Goal: Task Accomplishment & Management: Complete application form

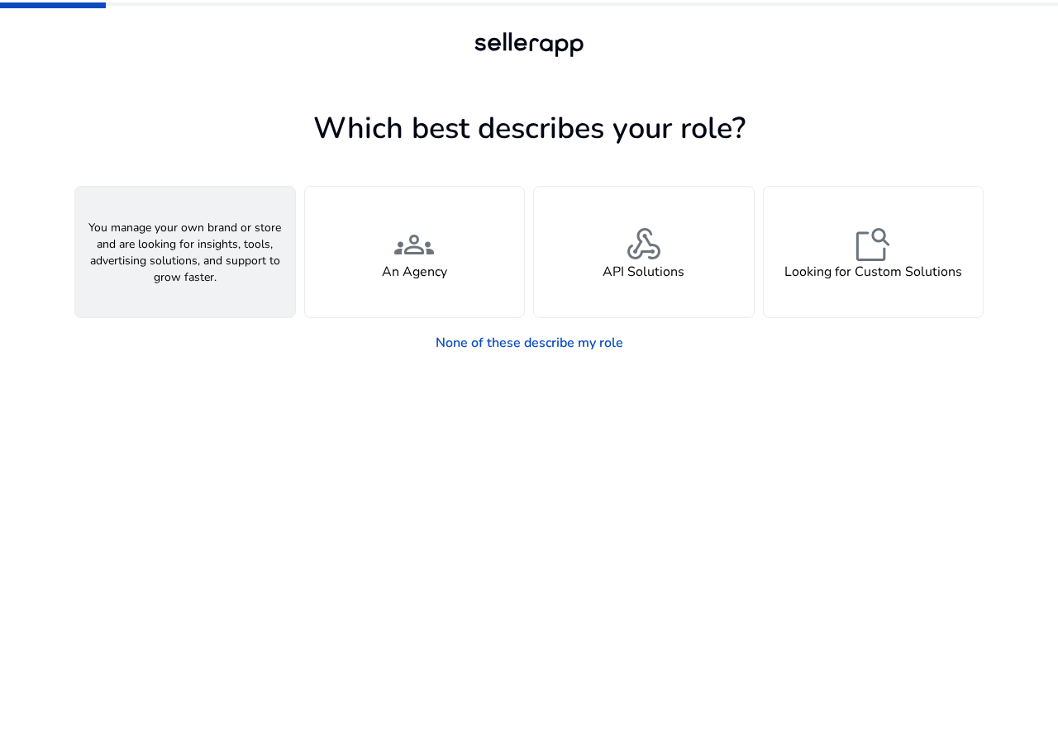
click at [231, 274] on div "person A Seller" at bounding box center [185, 252] width 220 height 131
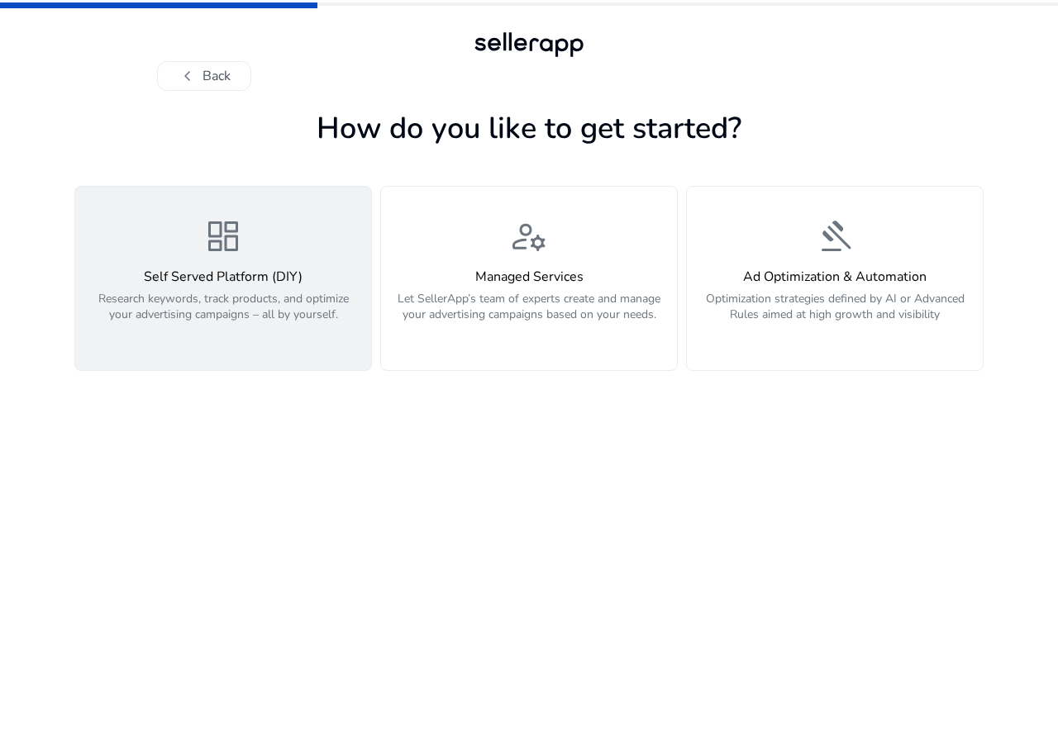
click at [288, 314] on p "Research keywords, track products, and optimize your advertising campaigns – al…" at bounding box center [223, 316] width 276 height 50
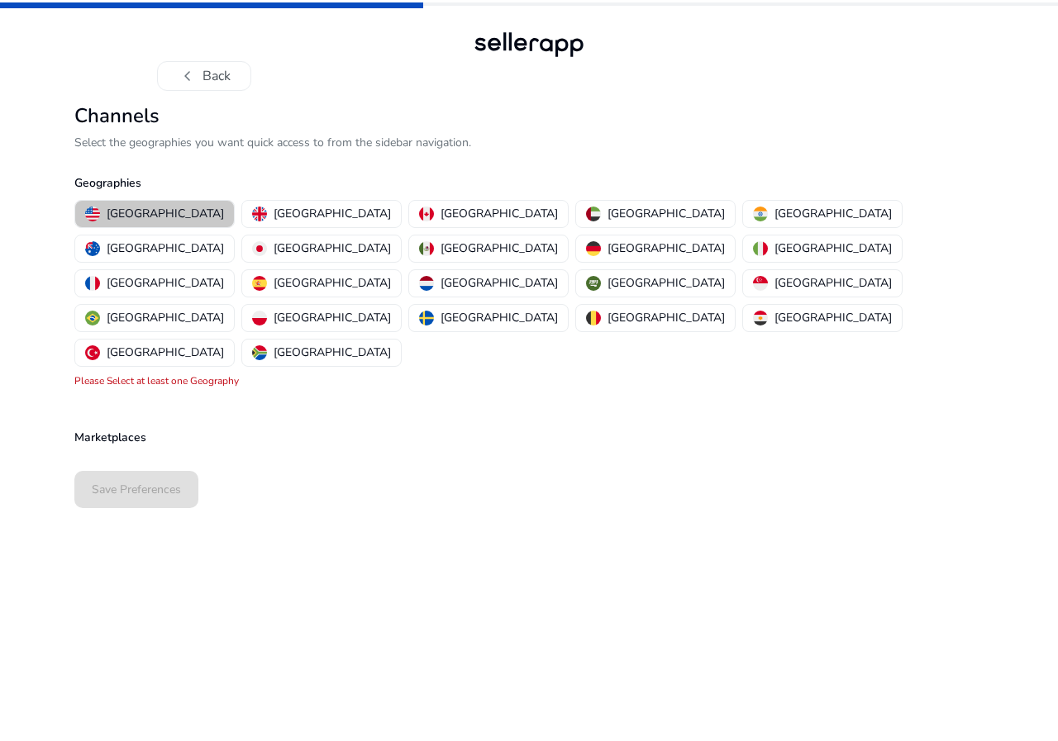
click at [174, 221] on p "[GEOGRAPHIC_DATA]" at bounding box center [165, 213] width 117 height 17
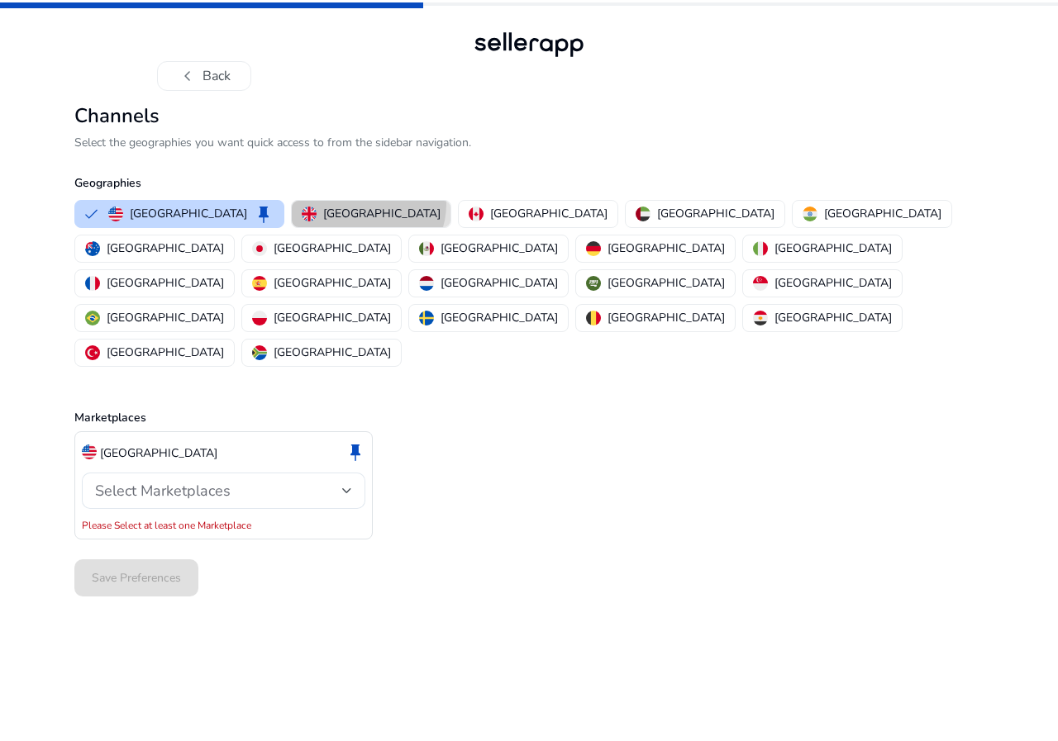
click at [321, 204] on button "[GEOGRAPHIC_DATA]" at bounding box center [371, 214] width 159 height 26
click at [321, 205] on div "[GEOGRAPHIC_DATA]" at bounding box center [371, 213] width 139 height 17
click at [323, 216] on p "[GEOGRAPHIC_DATA]" at bounding box center [381, 213] width 117 height 17
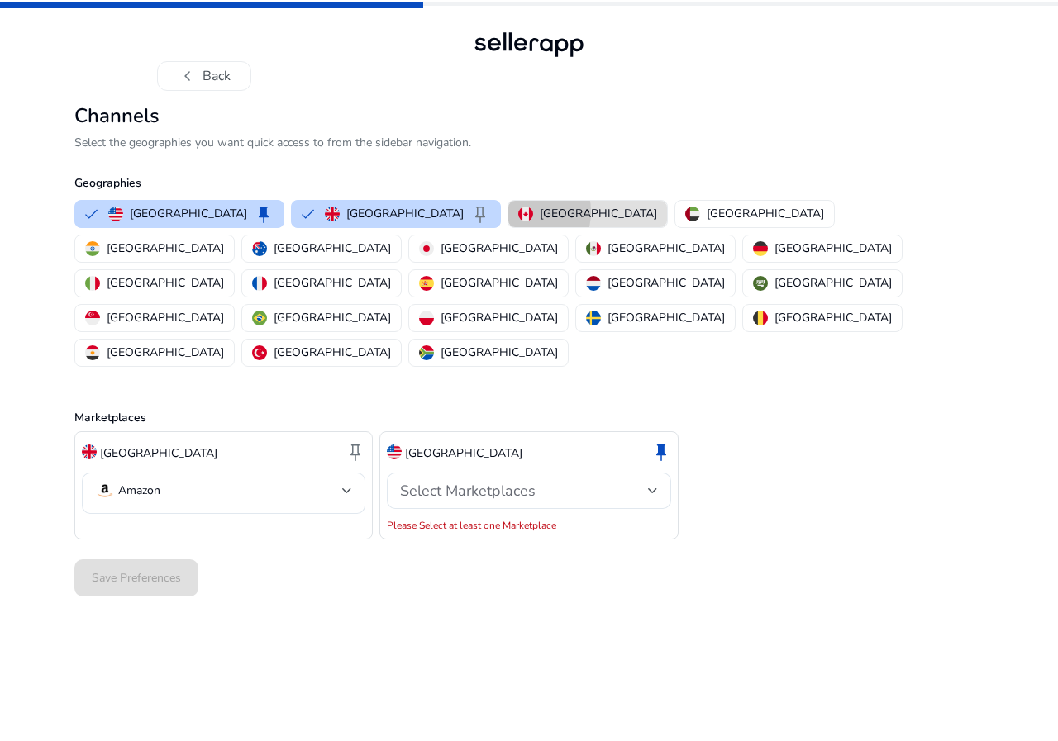
click at [518, 212] on img "button" at bounding box center [525, 214] width 15 height 15
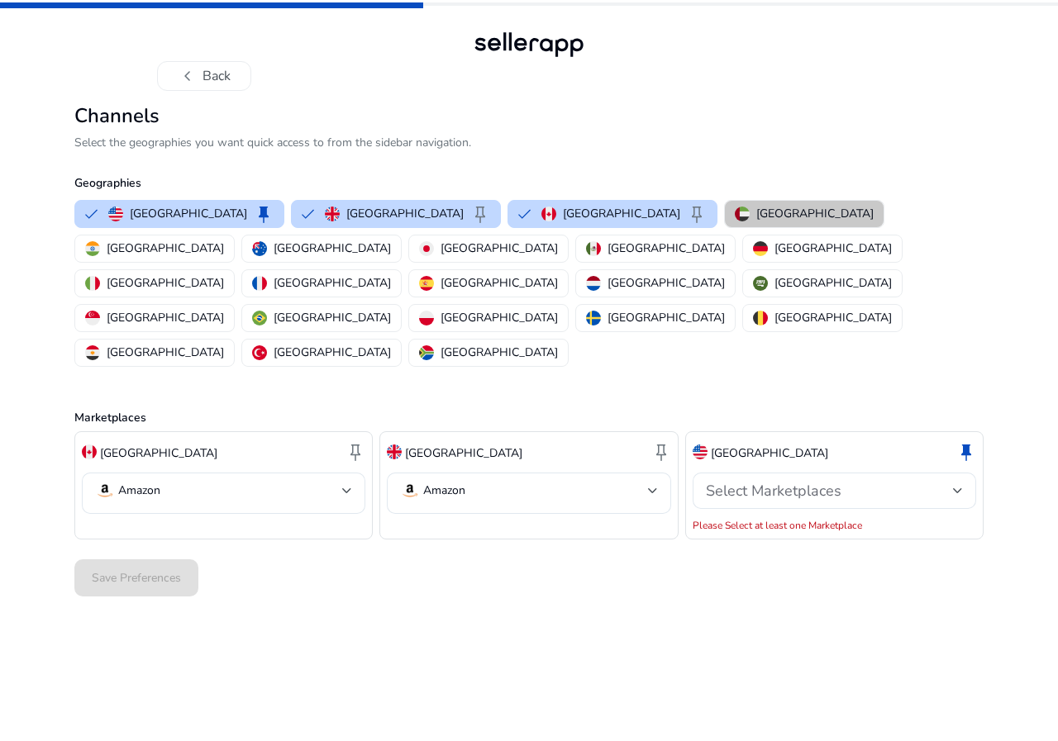
click at [756, 210] on p "United Arab Emirates" at bounding box center [814, 213] width 117 height 17
click at [725, 223] on button "United Arab Emirates" at bounding box center [804, 214] width 159 height 26
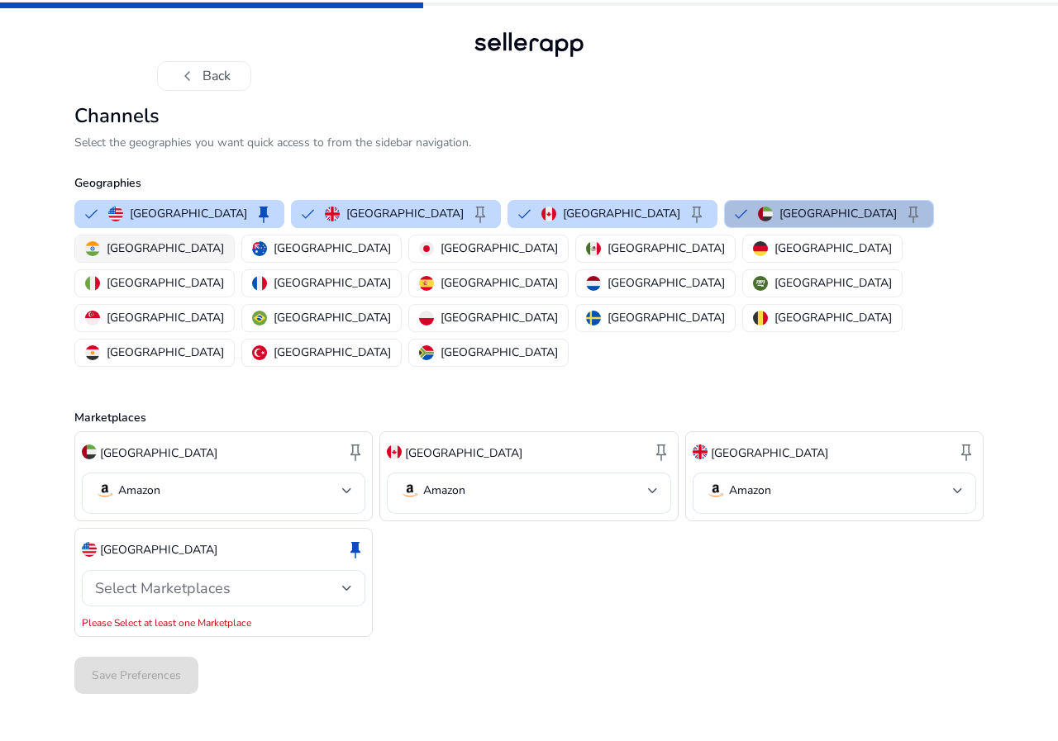
click at [234, 235] on button "India" at bounding box center [154, 248] width 159 height 26
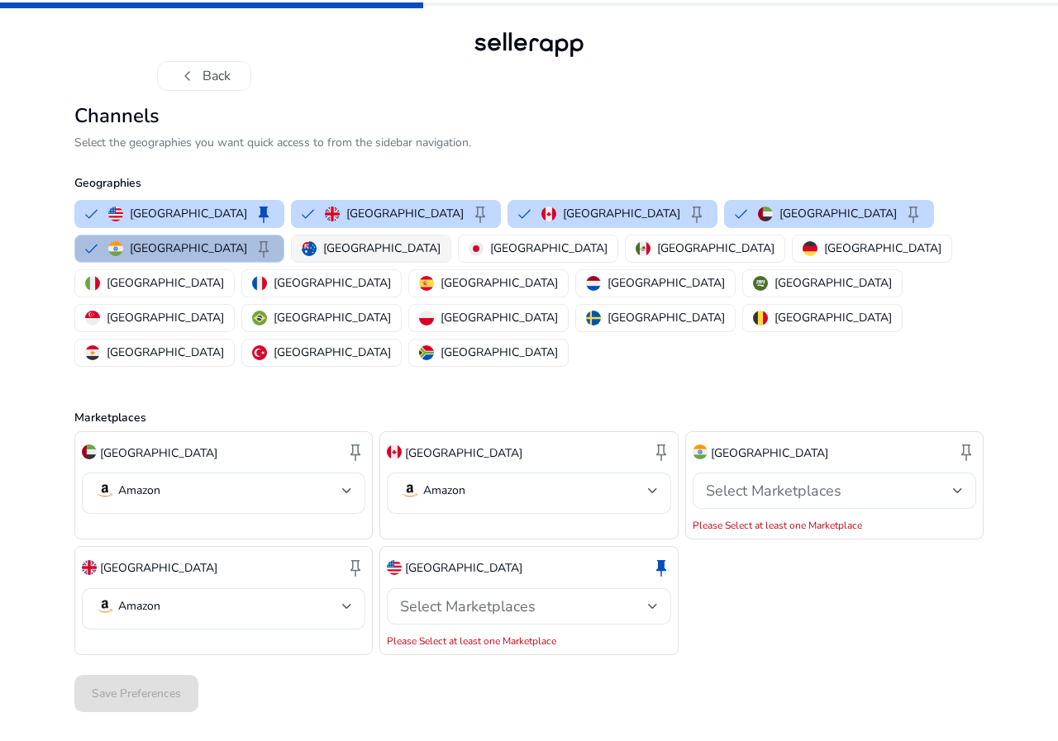
click at [302, 246] on img "button" at bounding box center [309, 248] width 15 height 15
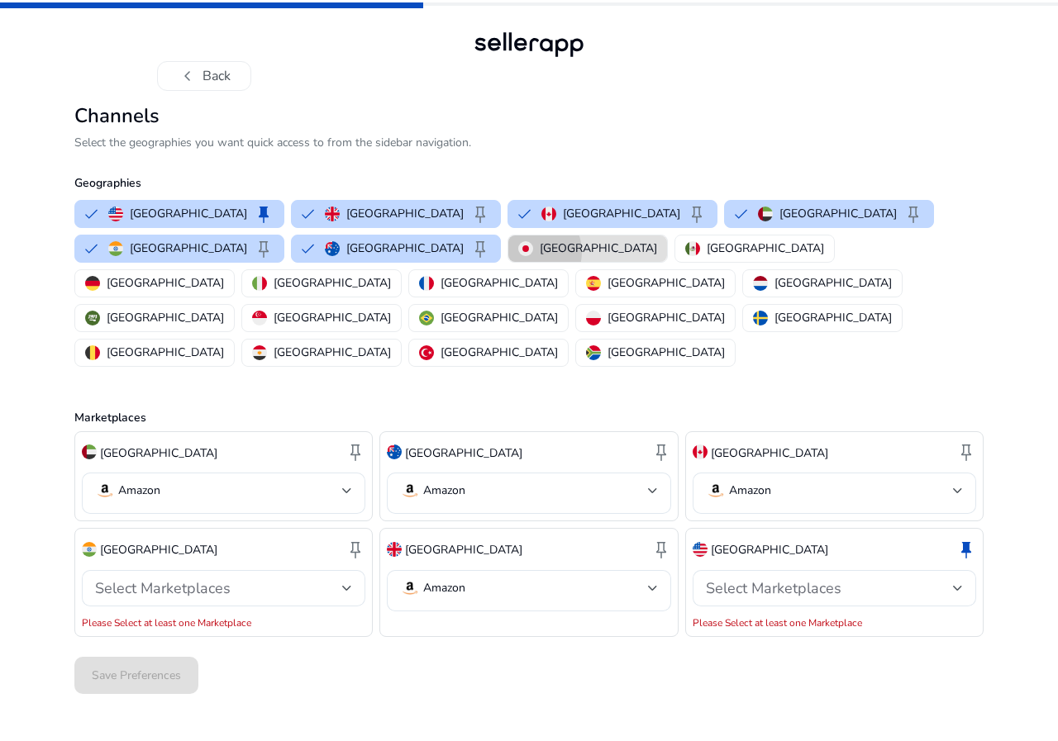
click at [518, 252] on img "button" at bounding box center [525, 248] width 15 height 15
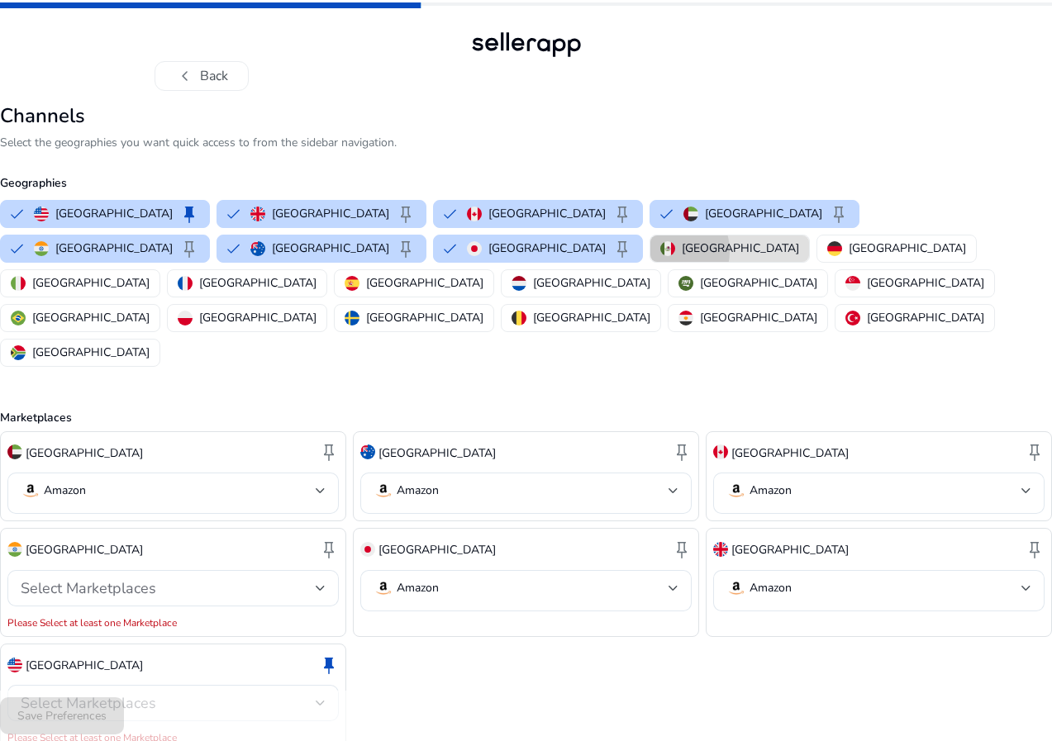
click at [660, 251] on img "button" at bounding box center [667, 248] width 15 height 15
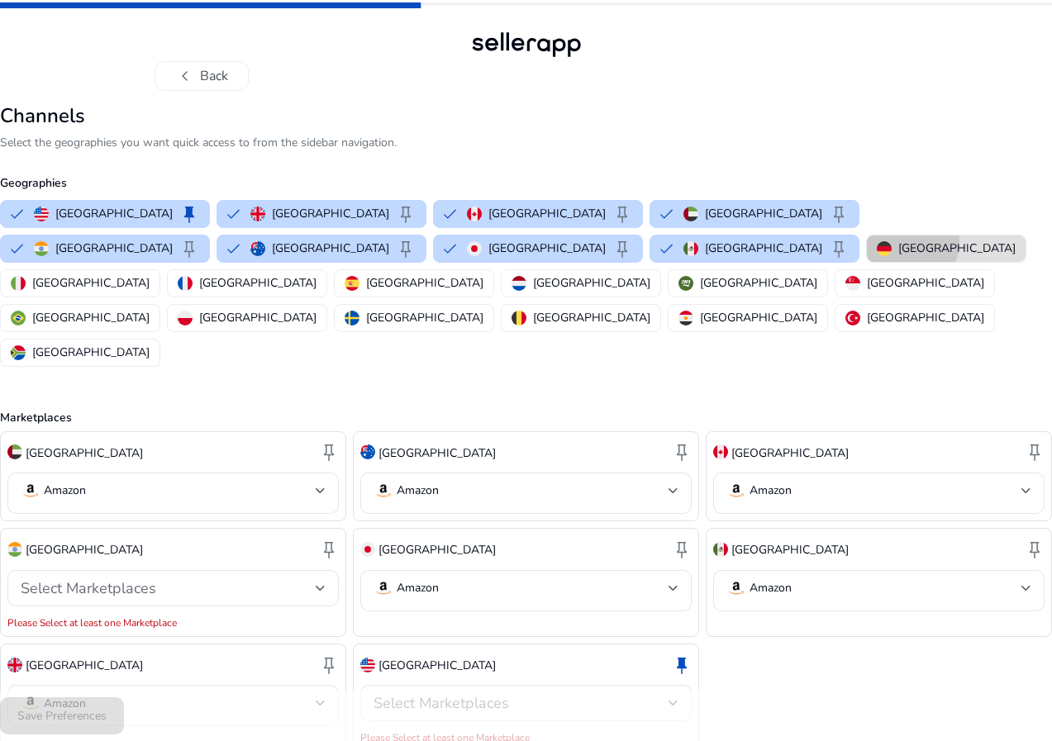
click at [867, 238] on button "Germany" at bounding box center [946, 248] width 159 height 26
click at [877, 240] on div "Germany" at bounding box center [946, 248] width 139 height 17
click at [877, 244] on img "button" at bounding box center [884, 248] width 15 height 15
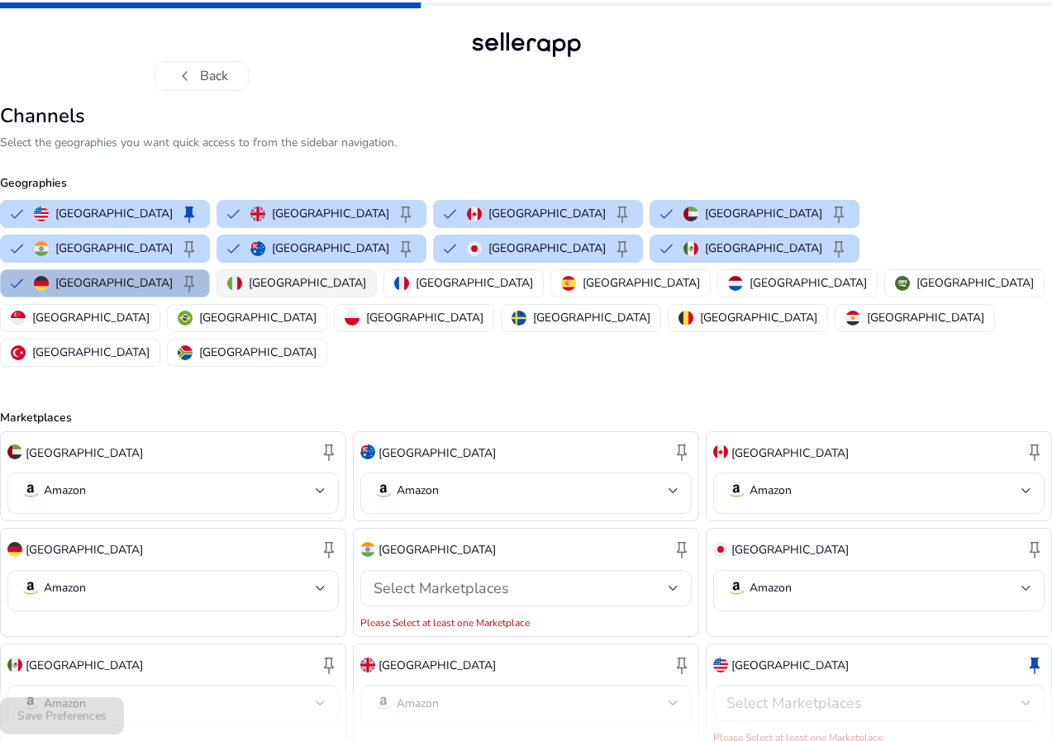
click at [242, 276] on img "button" at bounding box center [234, 283] width 15 height 15
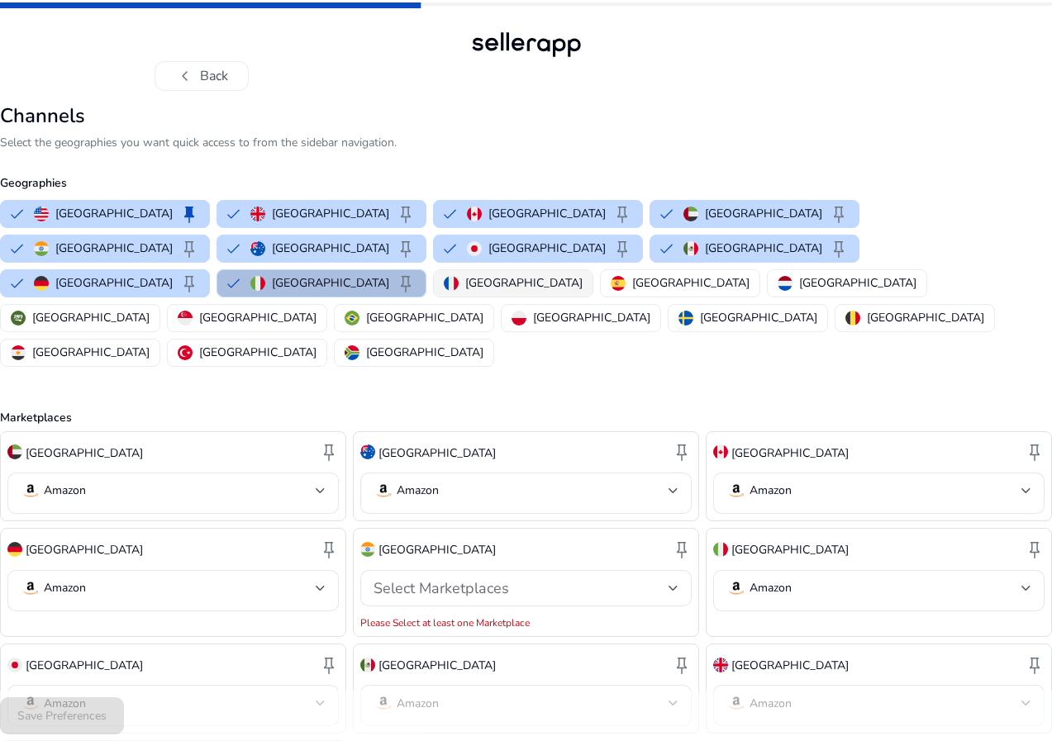
click at [459, 276] on img "button" at bounding box center [451, 283] width 15 height 15
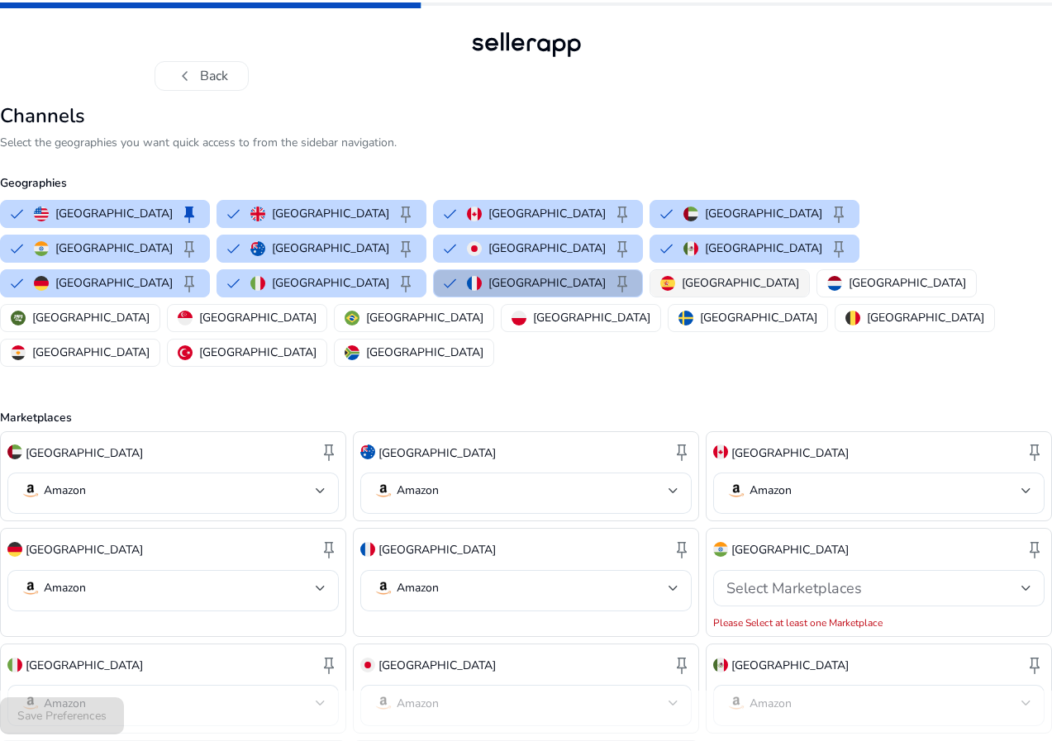
click at [675, 276] on img "button" at bounding box center [667, 283] width 15 height 15
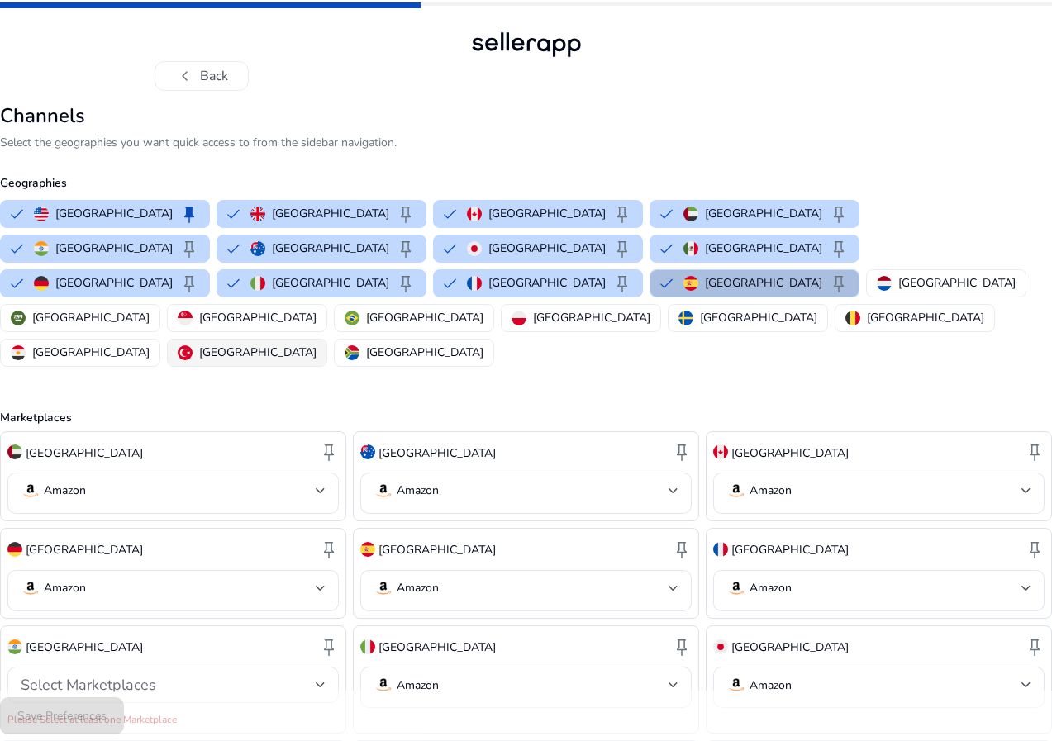
click at [178, 344] on div "Turkey" at bounding box center [247, 352] width 139 height 17
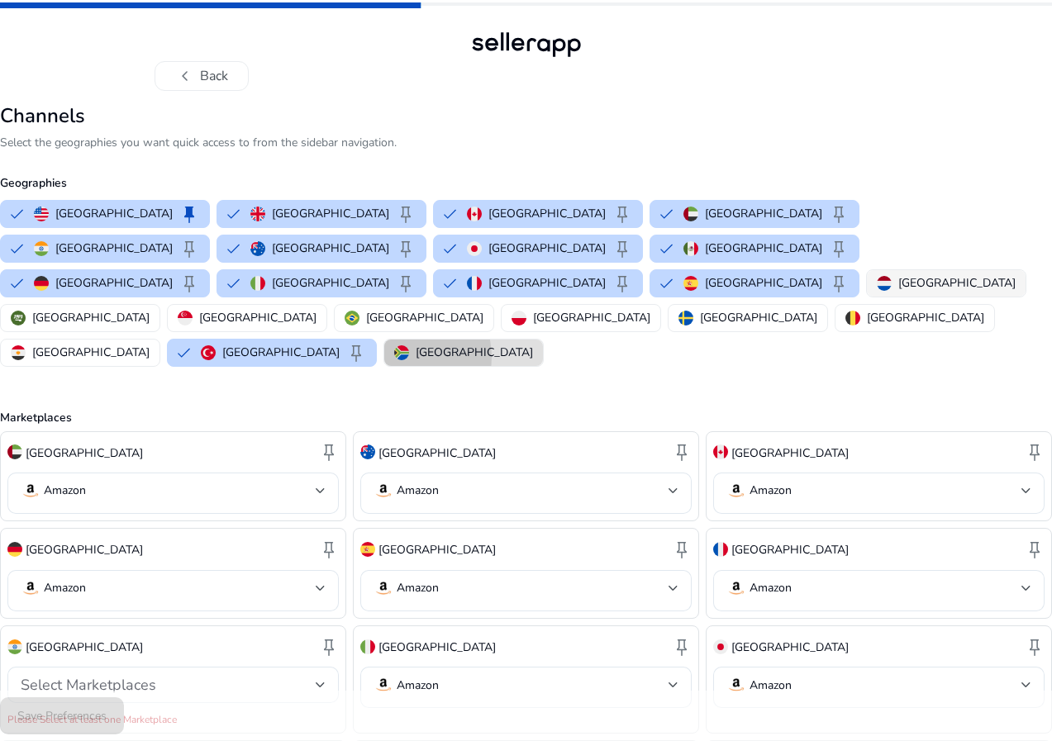
drag, startPoint x: 226, startPoint y: 322, endPoint x: 240, endPoint y: 293, distance: 32.6
click at [394, 345] on img "button" at bounding box center [401, 352] width 15 height 15
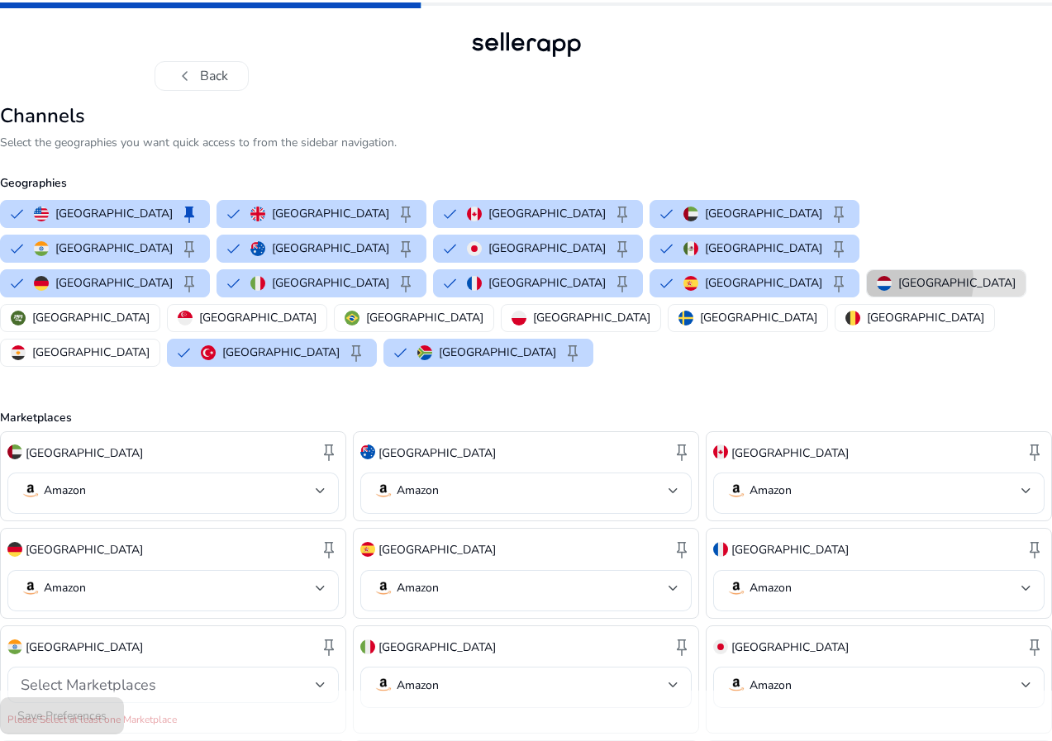
click at [877, 281] on div "Netherlands" at bounding box center [946, 282] width 139 height 17
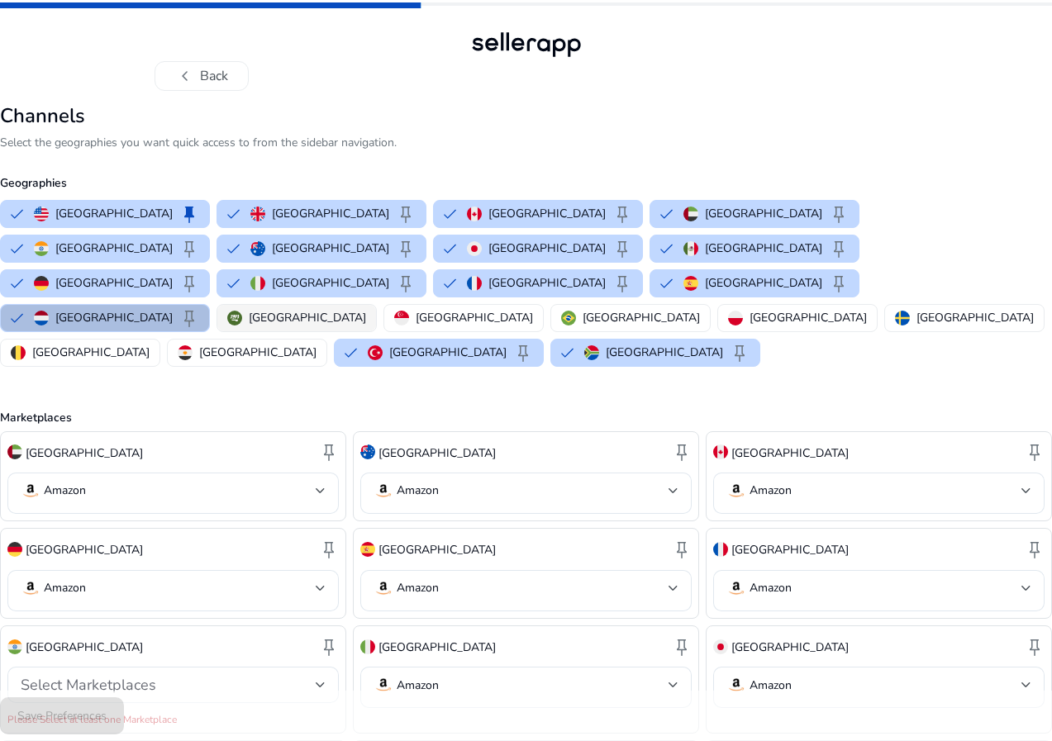
click at [242, 311] on img "button" at bounding box center [234, 318] width 15 height 15
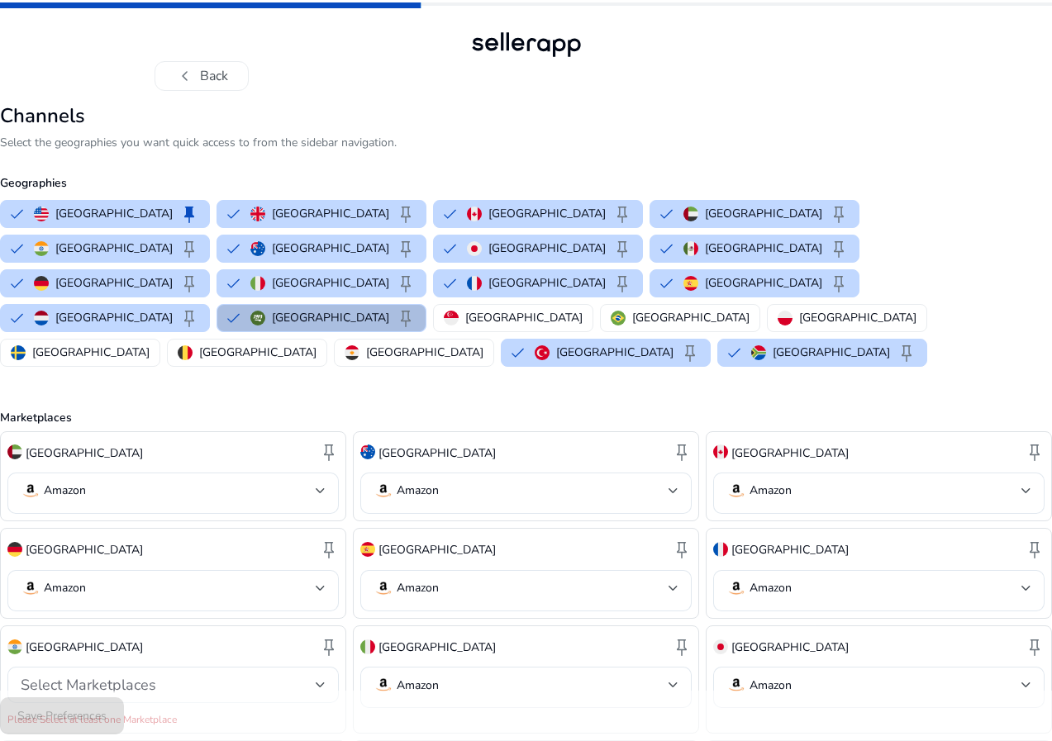
click at [393, 305] on button "Saudi Arabia keep" at bounding box center [321, 318] width 208 height 26
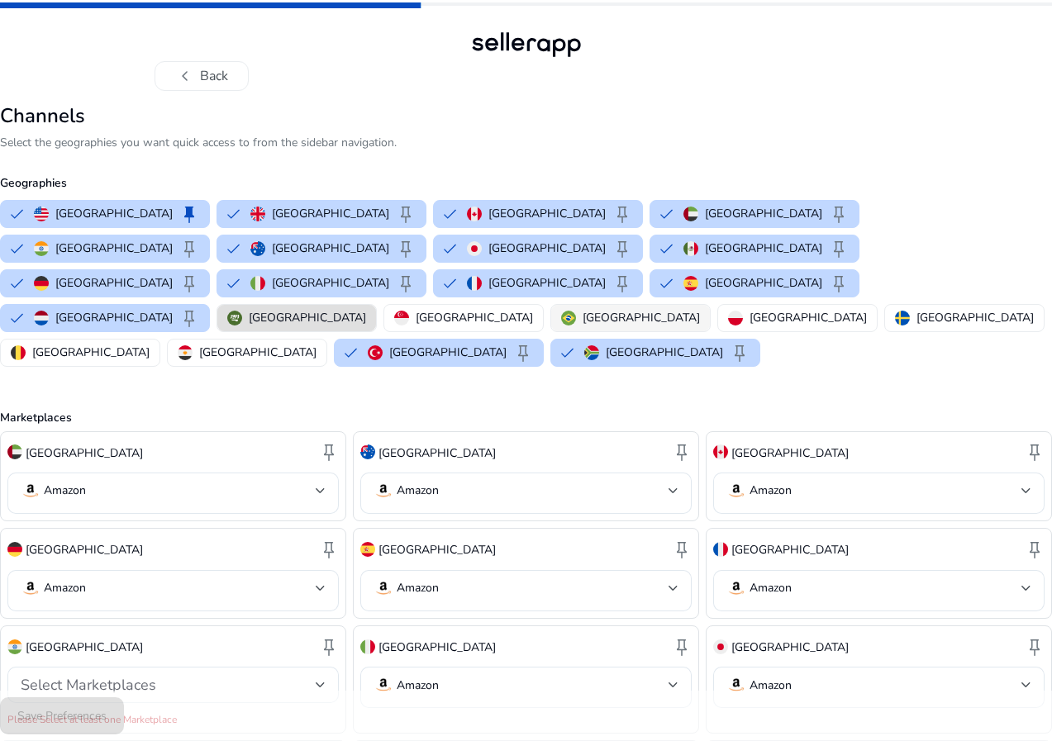
click at [576, 311] on img "button" at bounding box center [568, 318] width 15 height 15
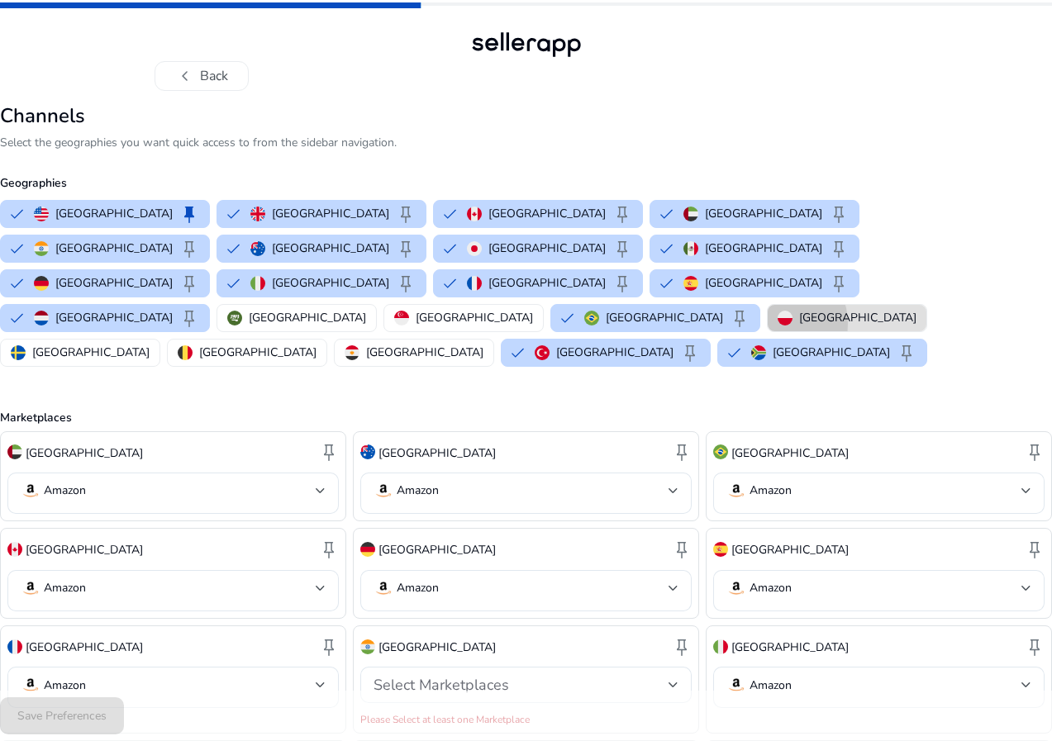
click at [768, 305] on button "Poland" at bounding box center [847, 318] width 159 height 26
click at [159, 340] on button "Sweden" at bounding box center [80, 353] width 159 height 26
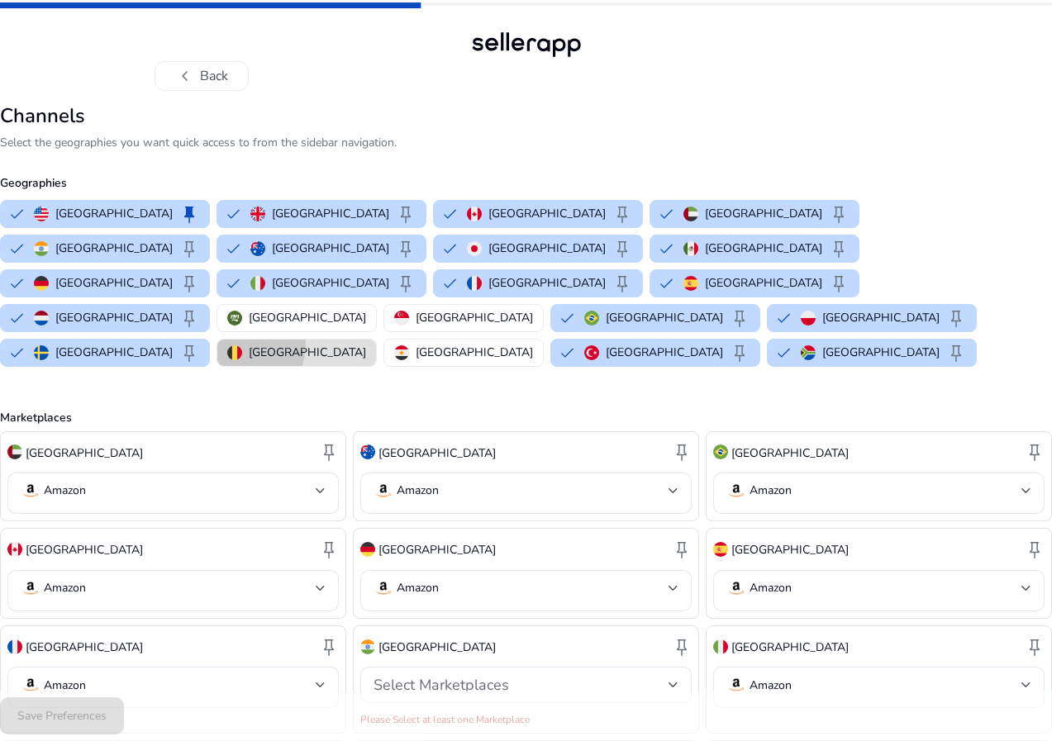
click at [240, 344] on div "Belgium" at bounding box center [296, 352] width 139 height 17
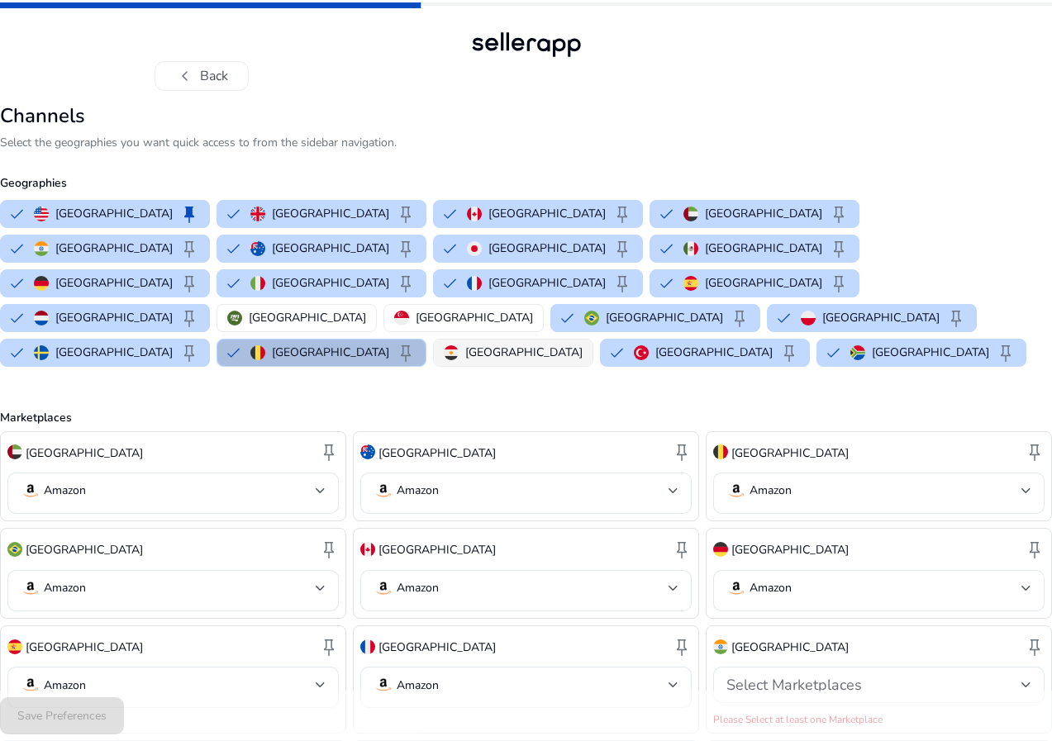
click at [444, 345] on img "button" at bounding box center [451, 352] width 15 height 15
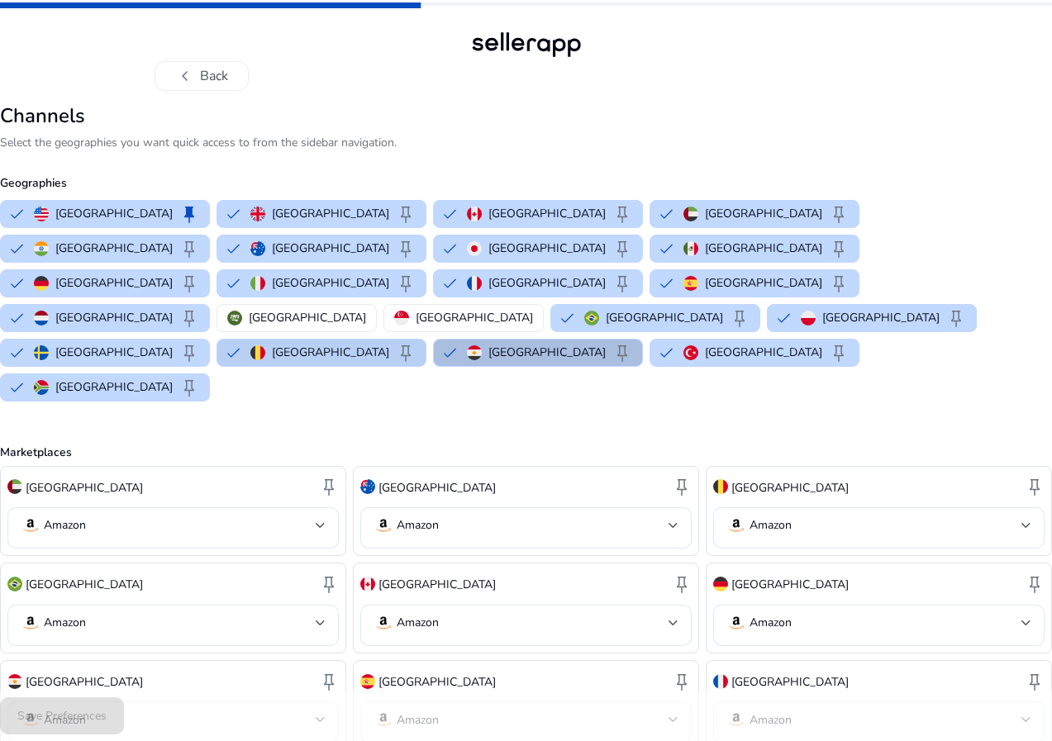
click at [220, 340] on button "Belgium keep" at bounding box center [321, 353] width 208 height 26
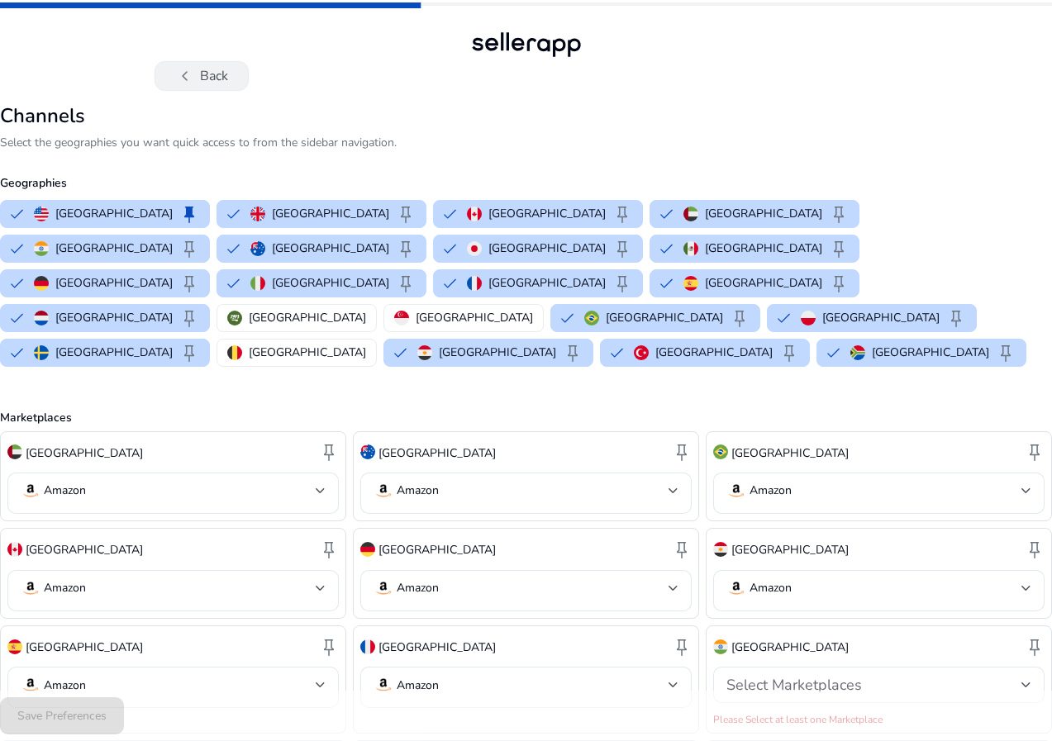
click at [178, 68] on span "chevron_left" at bounding box center [185, 76] width 20 height 20
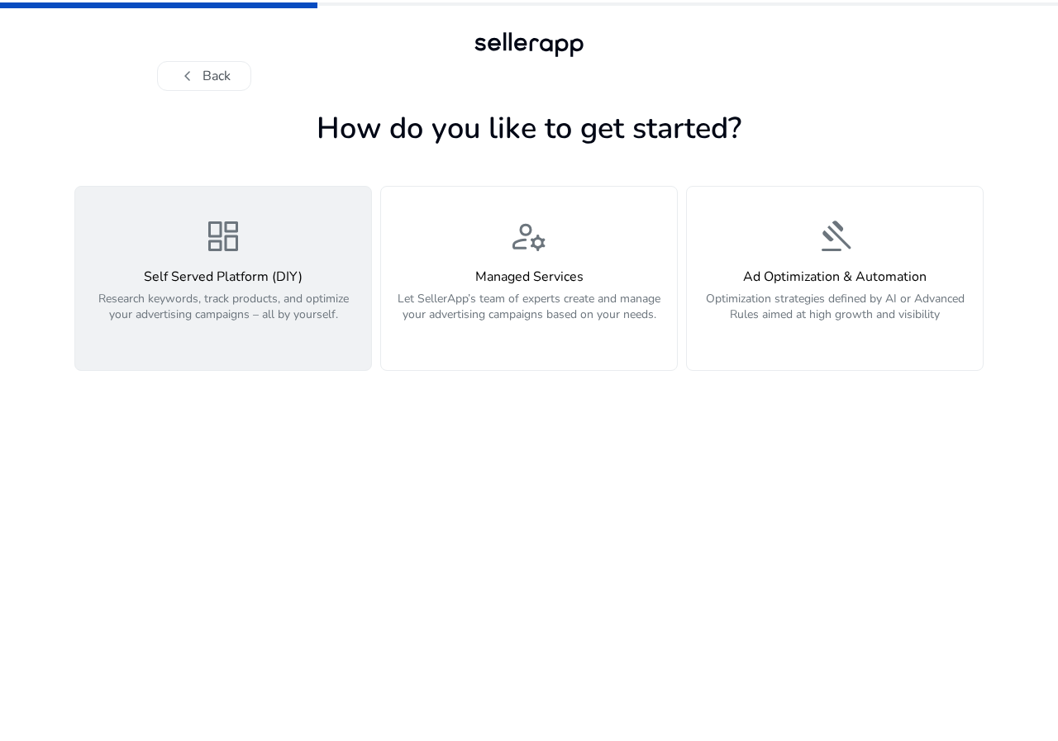
click at [252, 259] on div "dashboard Self Served Platform (DIY) Research keywords, track products, and opt…" at bounding box center [223, 278] width 276 height 124
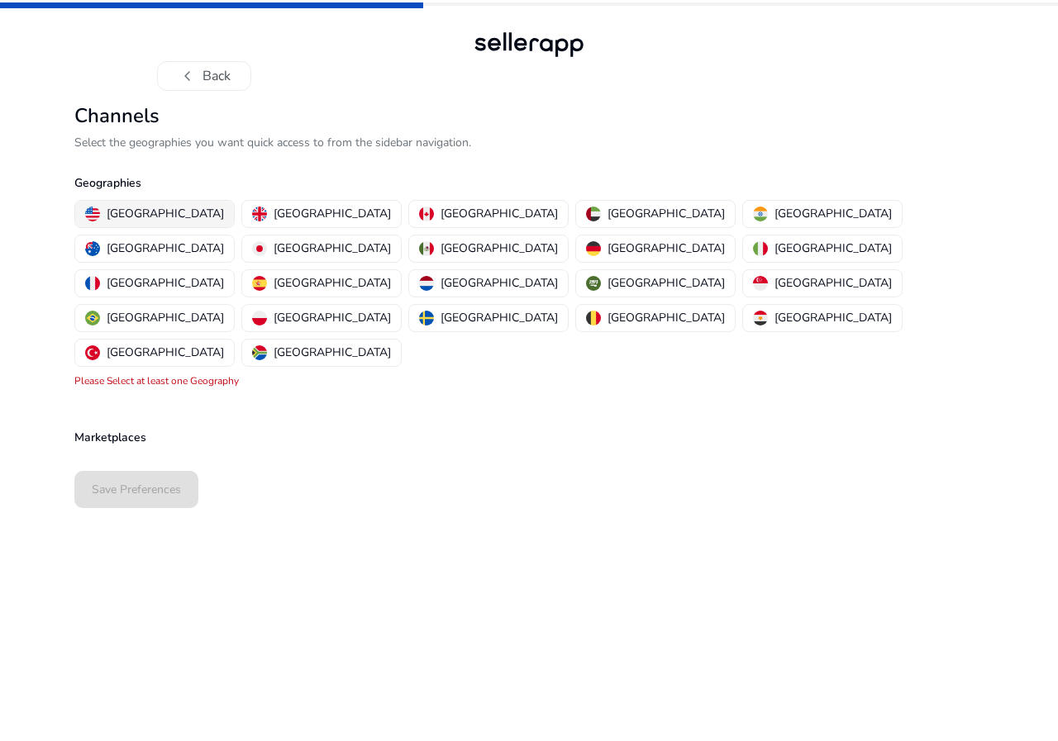
click at [137, 219] on p "United States" at bounding box center [165, 213] width 117 height 17
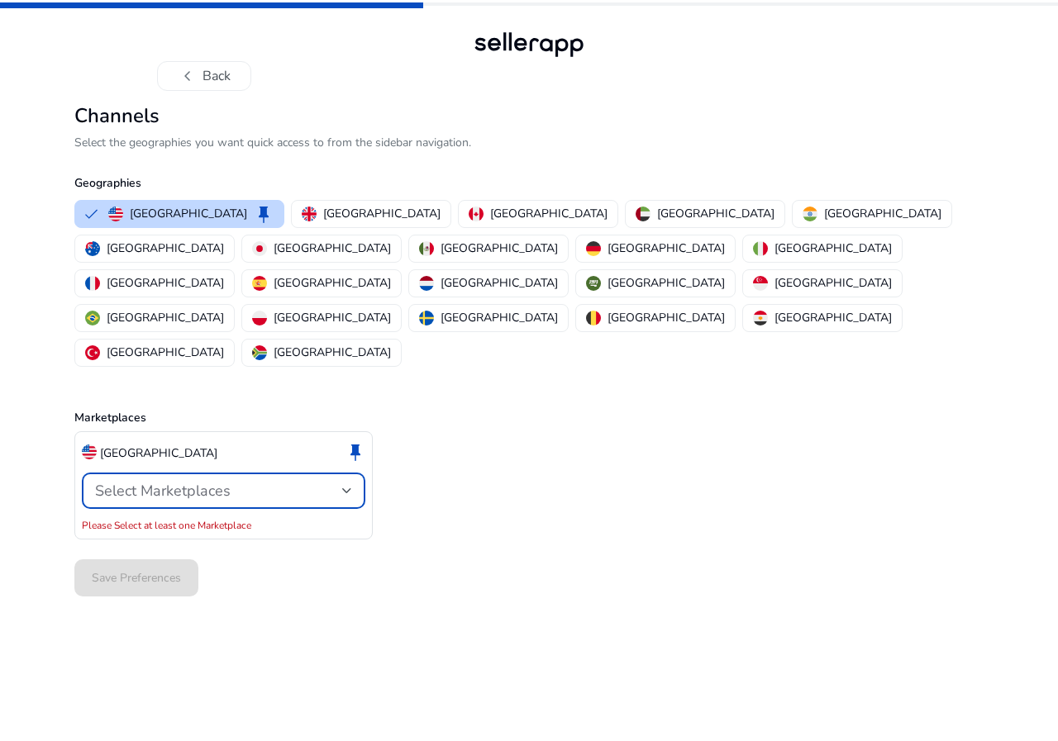
click at [223, 481] on span "Select Marketplaces" at bounding box center [163, 491] width 136 height 20
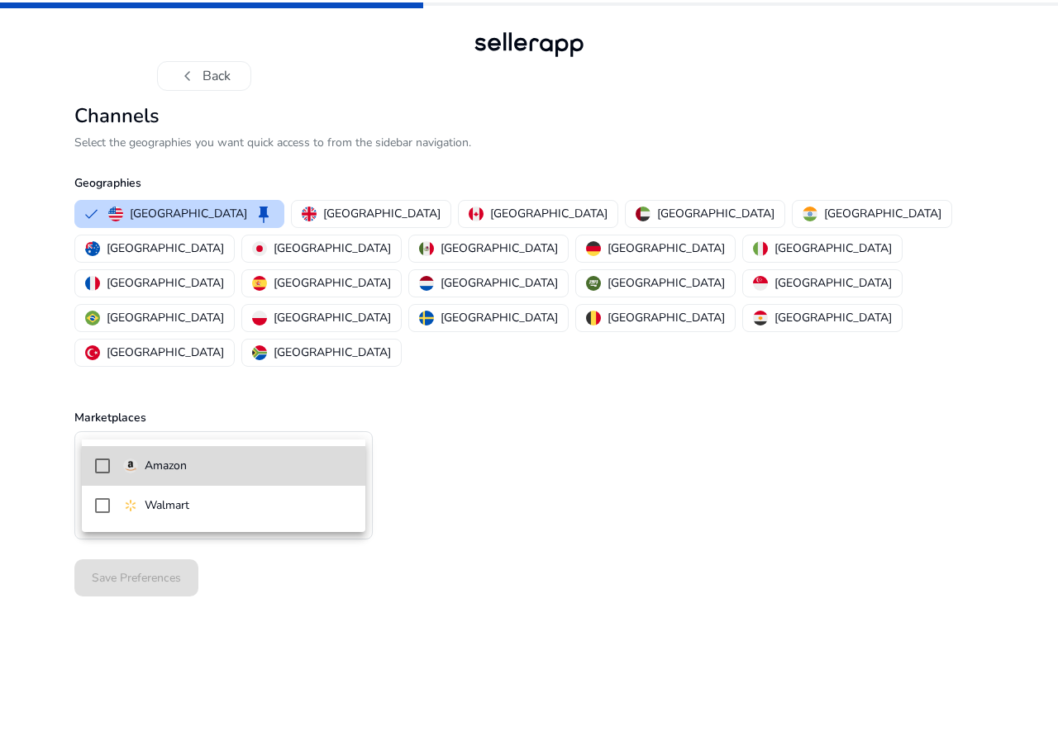
click at [201, 472] on span "Amazon" at bounding box center [237, 466] width 229 height 18
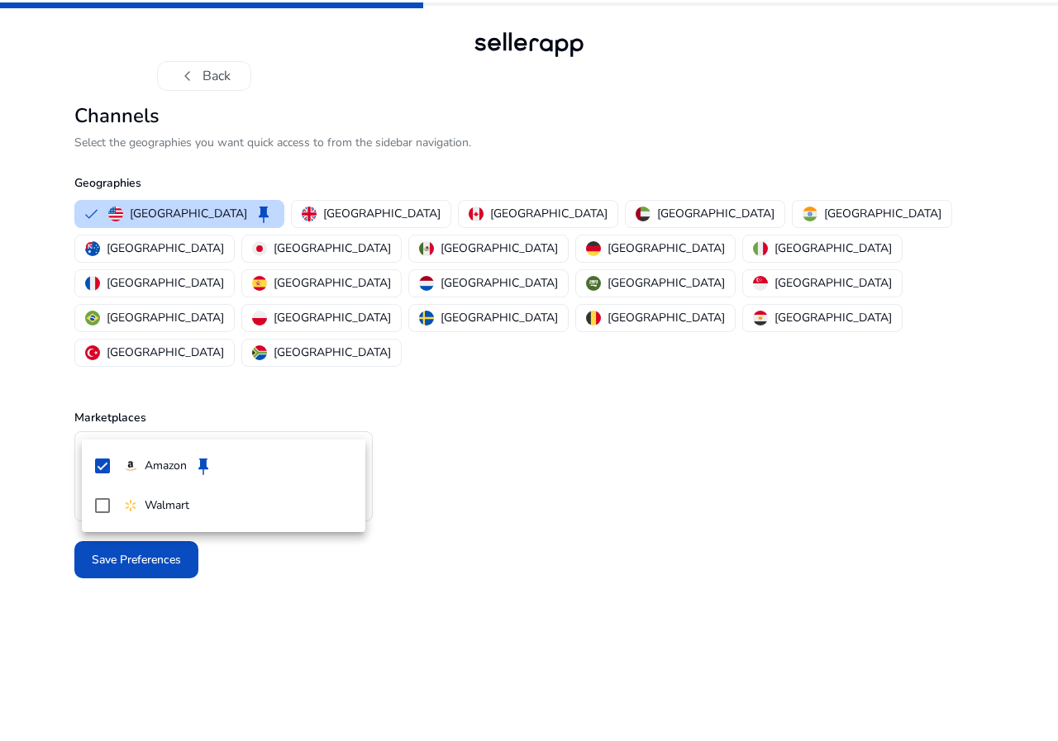
click at [192, 594] on div at bounding box center [529, 370] width 1058 height 741
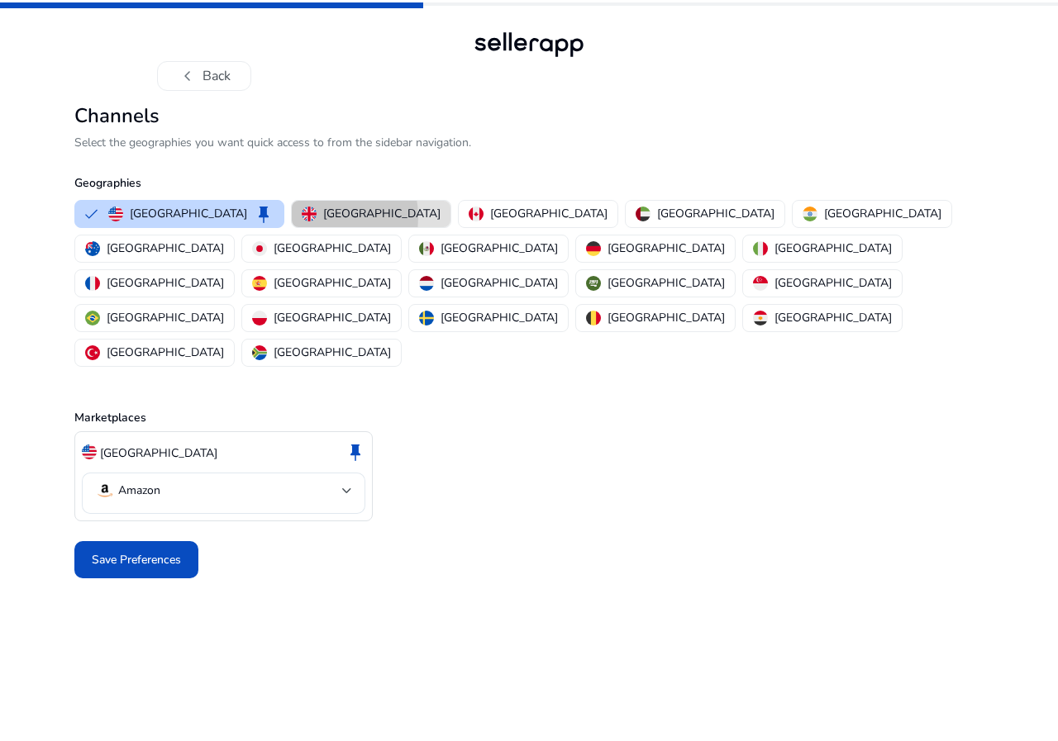
click at [302, 217] on img "button" at bounding box center [309, 214] width 15 height 15
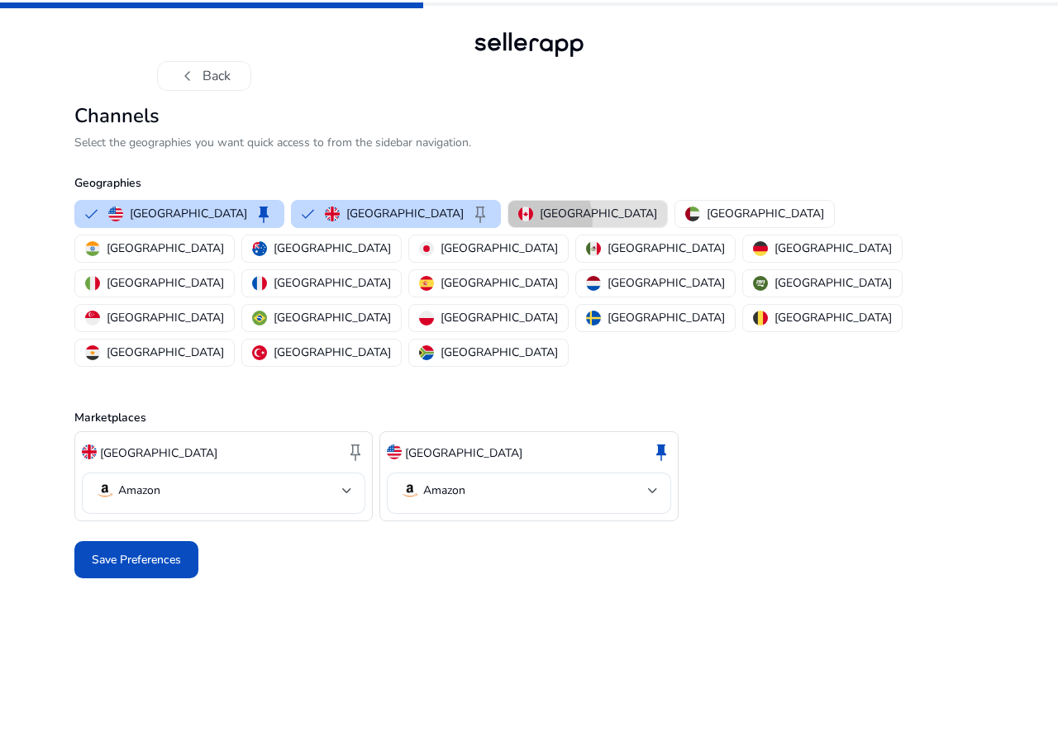
click at [518, 220] on div "Canada" at bounding box center [587, 213] width 139 height 17
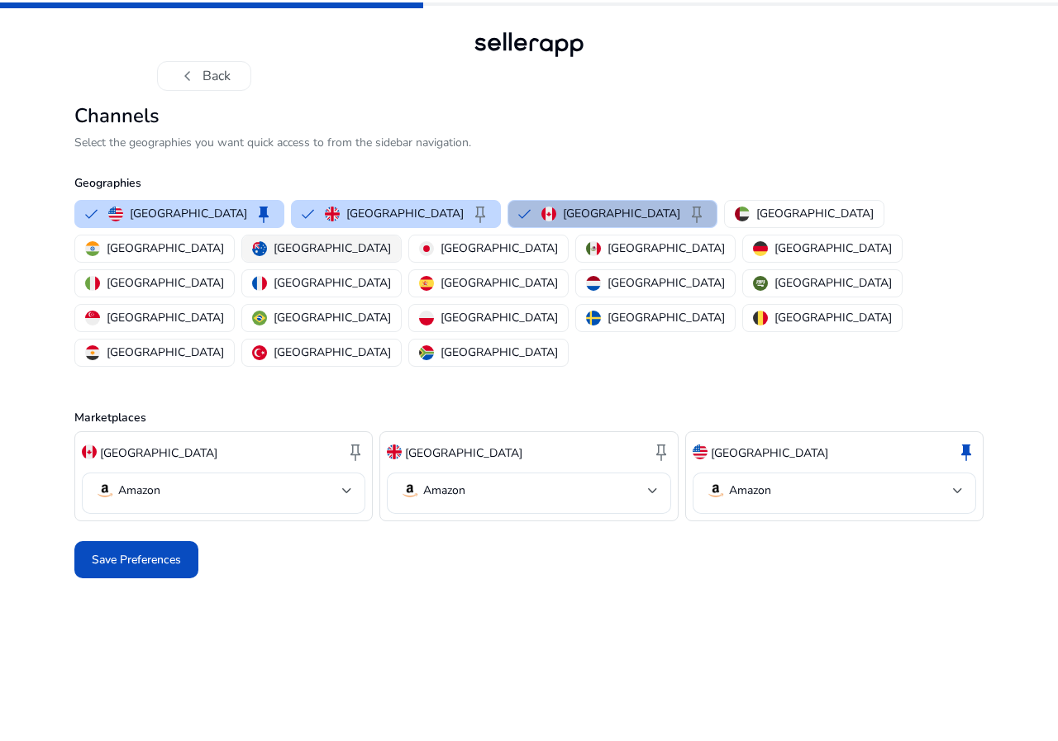
click at [267, 241] on img "button" at bounding box center [259, 248] width 15 height 15
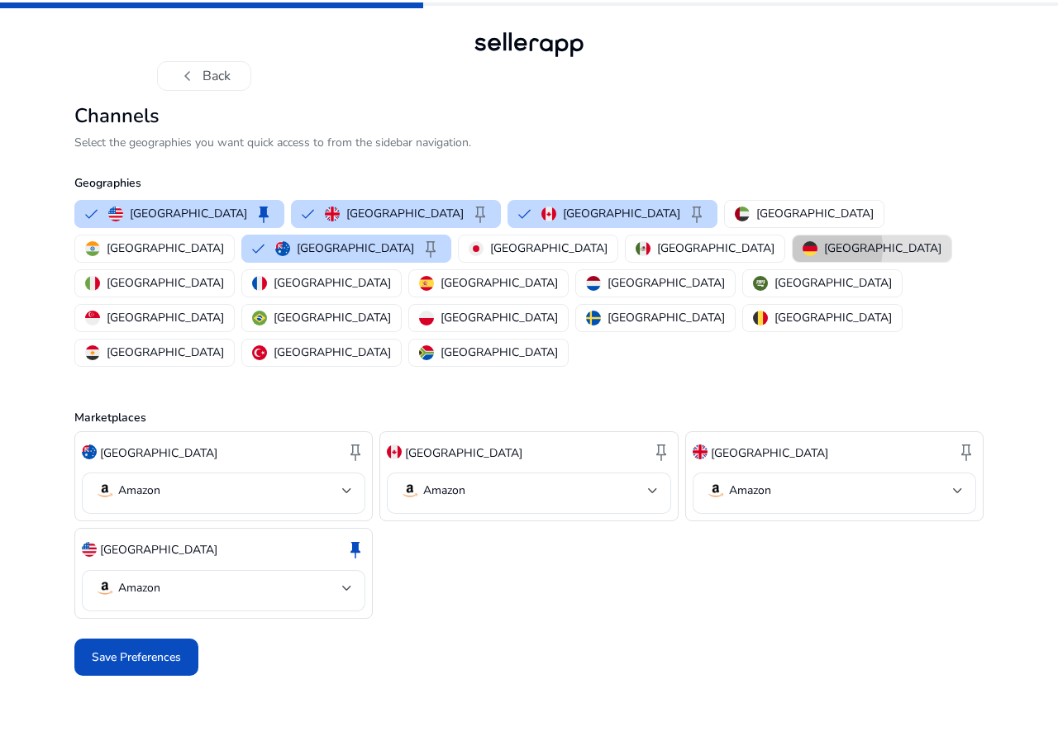
click at [802, 249] on img "button" at bounding box center [809, 248] width 15 height 15
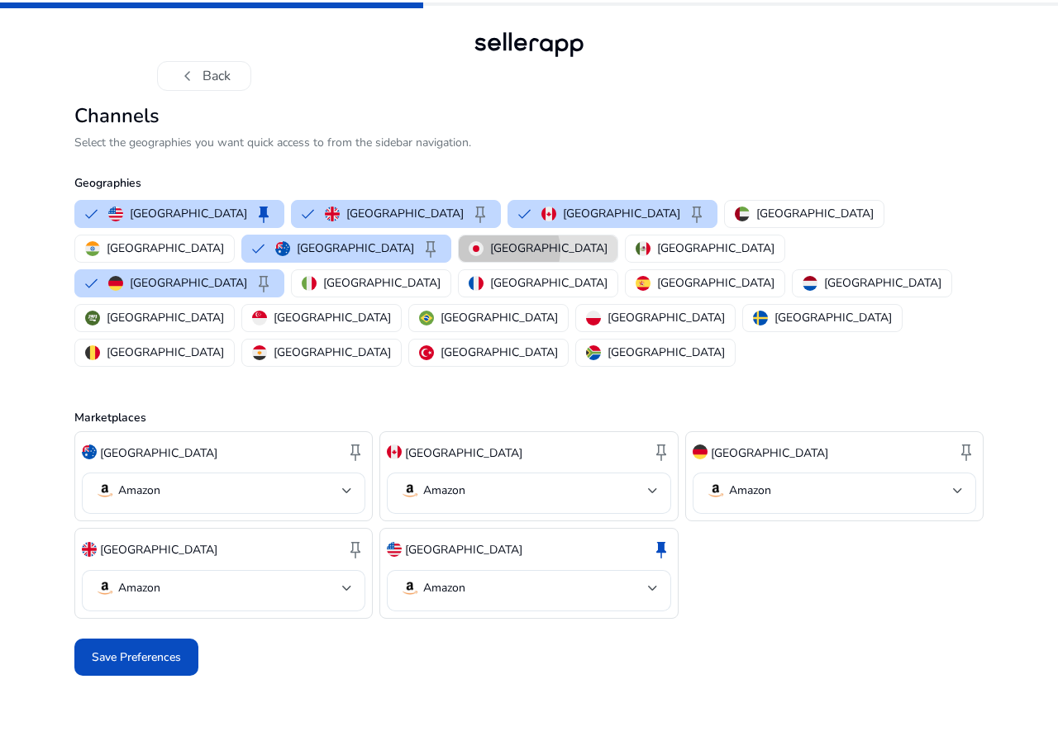
click at [490, 250] on p "Japan" at bounding box center [548, 248] width 117 height 17
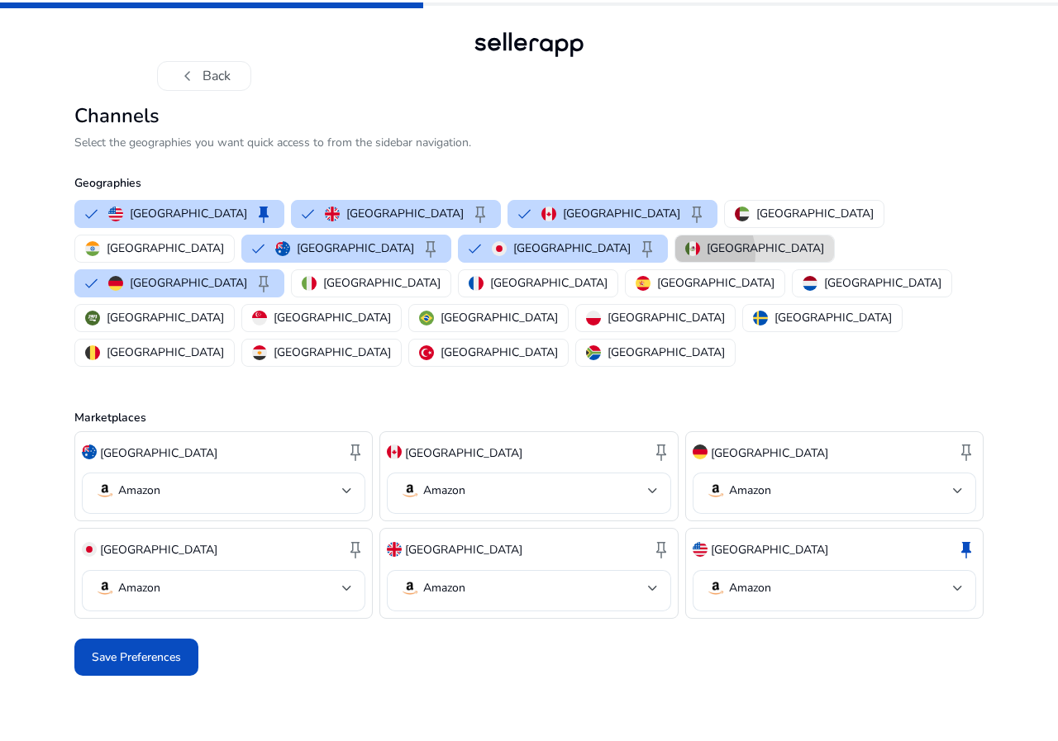
click at [685, 253] on img "button" at bounding box center [692, 248] width 15 height 15
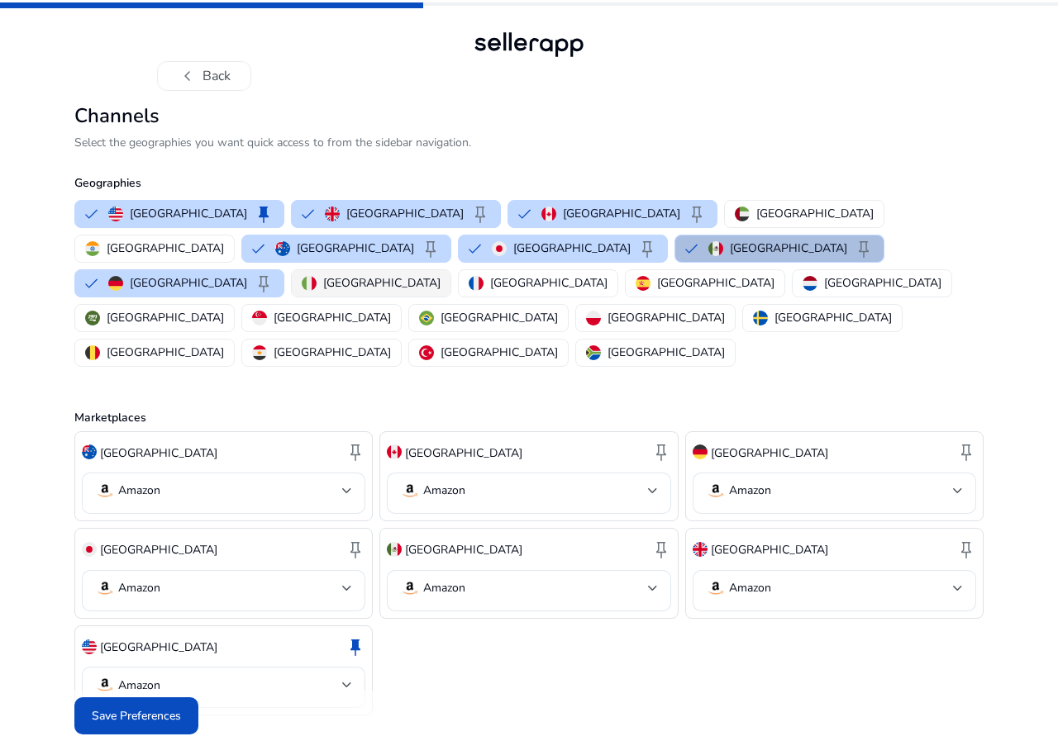
click at [316, 276] on img "button" at bounding box center [309, 283] width 15 height 15
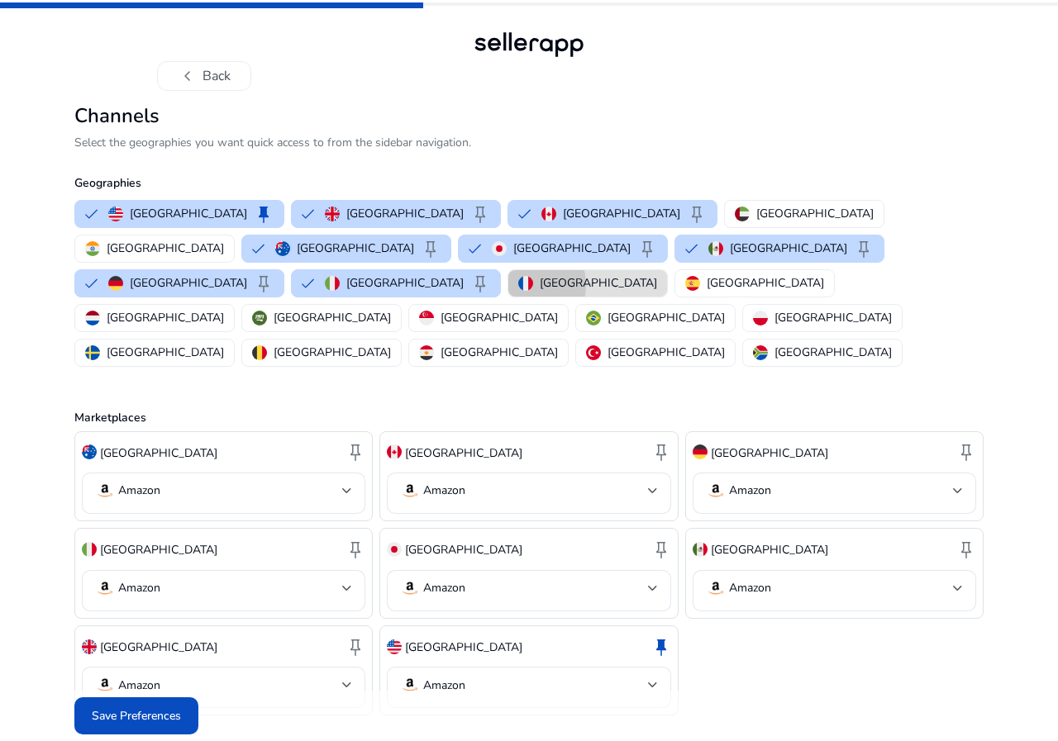
click at [533, 276] on img "button" at bounding box center [525, 283] width 15 height 15
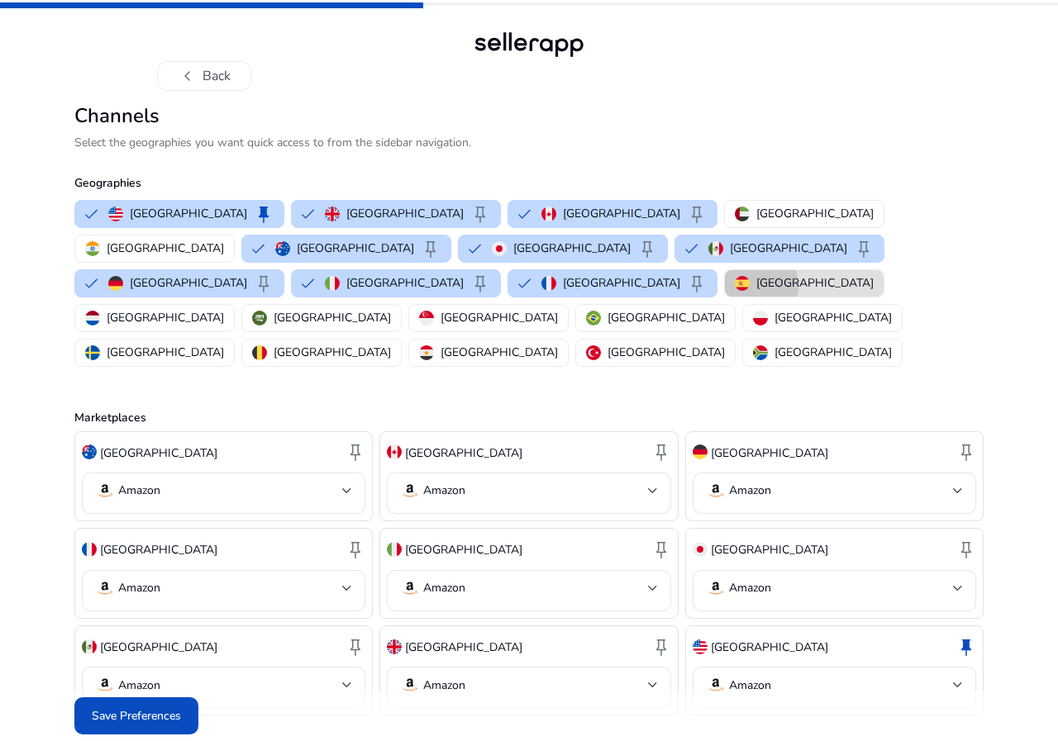
click at [749, 276] on img "button" at bounding box center [742, 283] width 15 height 15
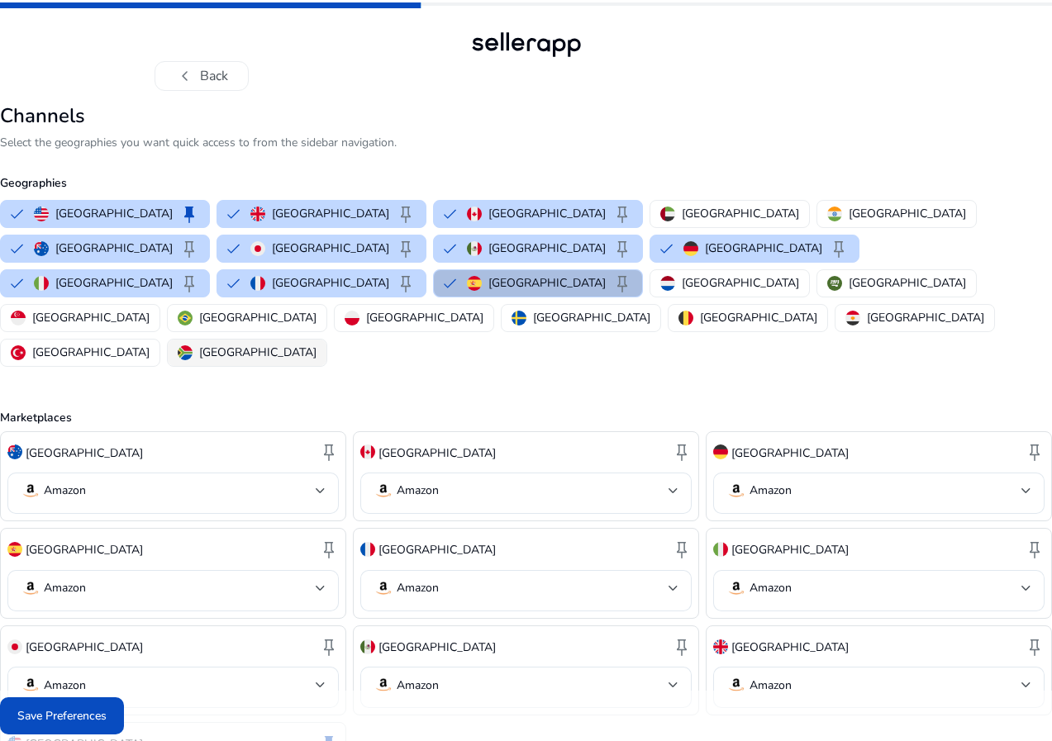
click at [316, 344] on div "South Africa" at bounding box center [247, 352] width 139 height 17
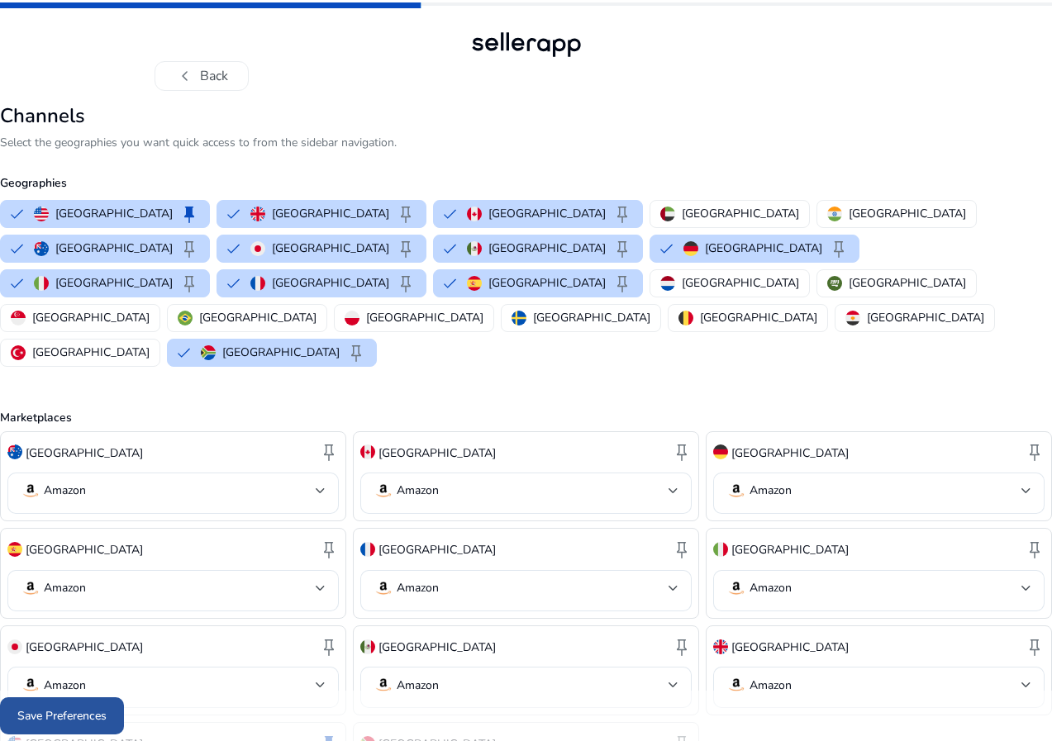
click at [107, 721] on span "Save Preferences" at bounding box center [61, 715] width 89 height 17
click at [153, 721] on div "Save Preferences" at bounding box center [526, 716] width 1052 height 50
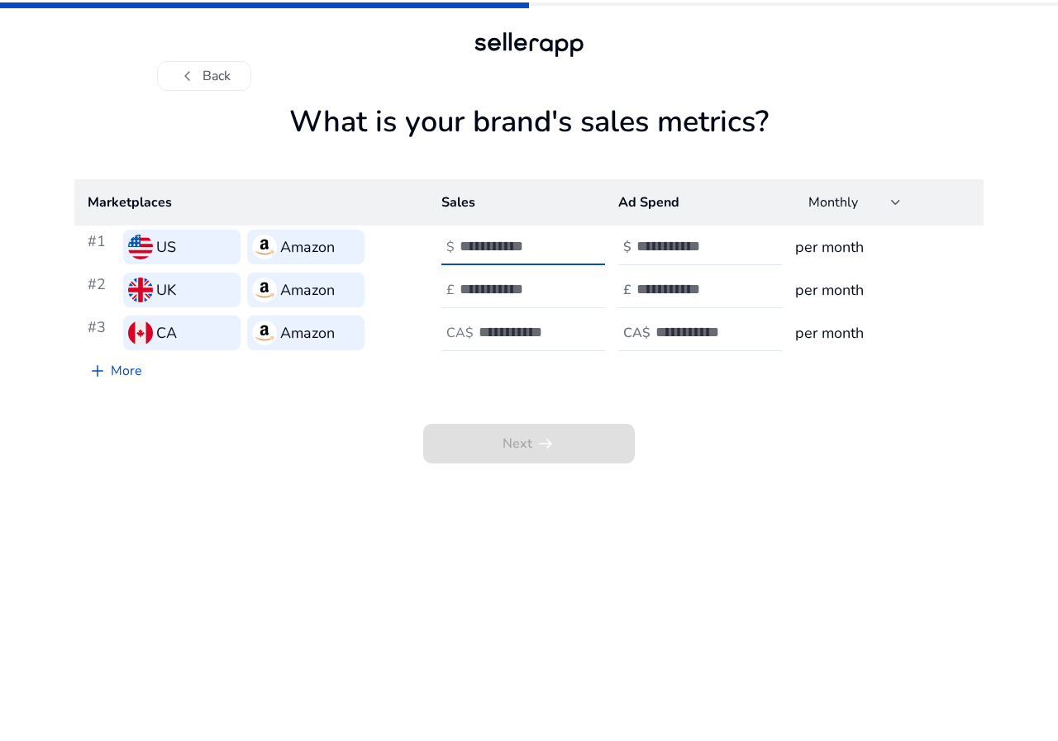
click at [465, 249] on input "number" at bounding box center [515, 246] width 112 height 18
type input "*"
click at [508, 278] on div at bounding box center [533, 290] width 149 height 36
type input "*"
click at [469, 332] on h4 "CA$" at bounding box center [459, 334] width 27 height 16
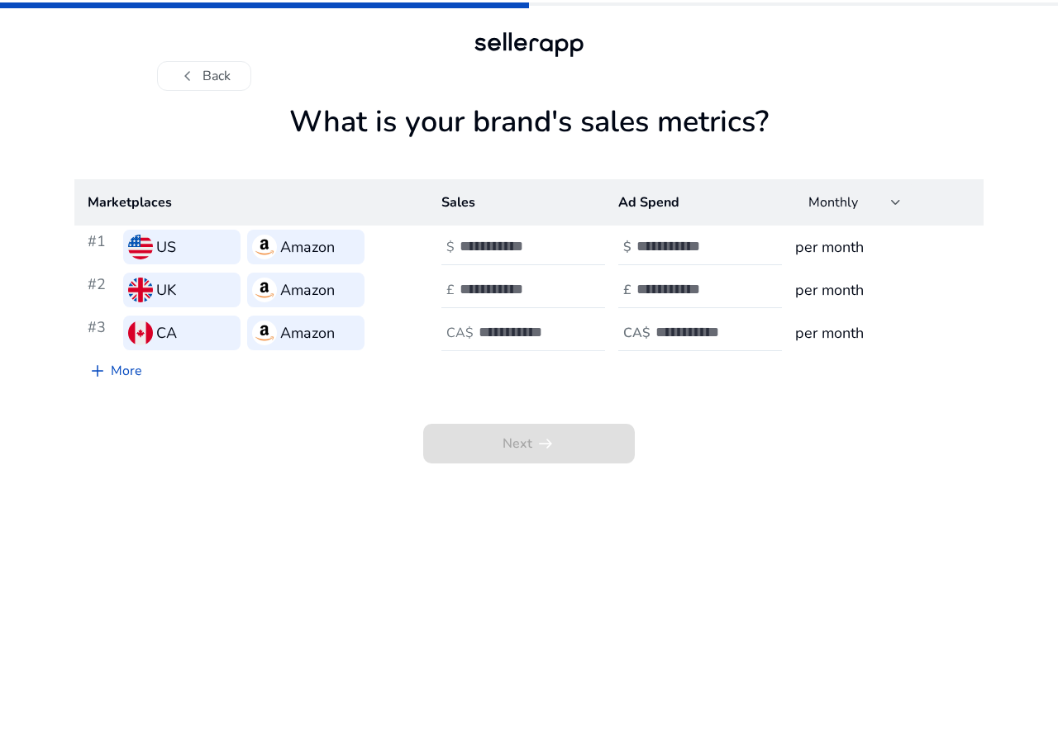
click at [469, 332] on h4 "CA$" at bounding box center [459, 334] width 27 height 16
type input "*"
click at [646, 236] on div at bounding box center [710, 247] width 149 height 36
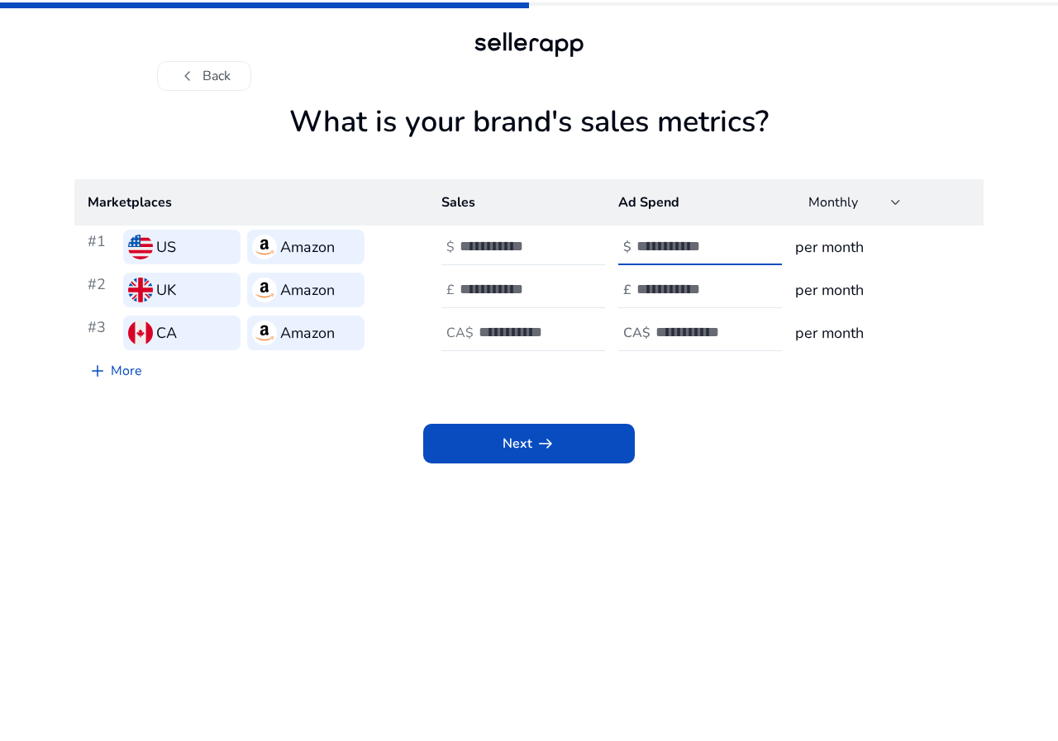
type input "*"
click at [808, 240] on h3 "per month" at bounding box center [882, 246] width 175 height 23
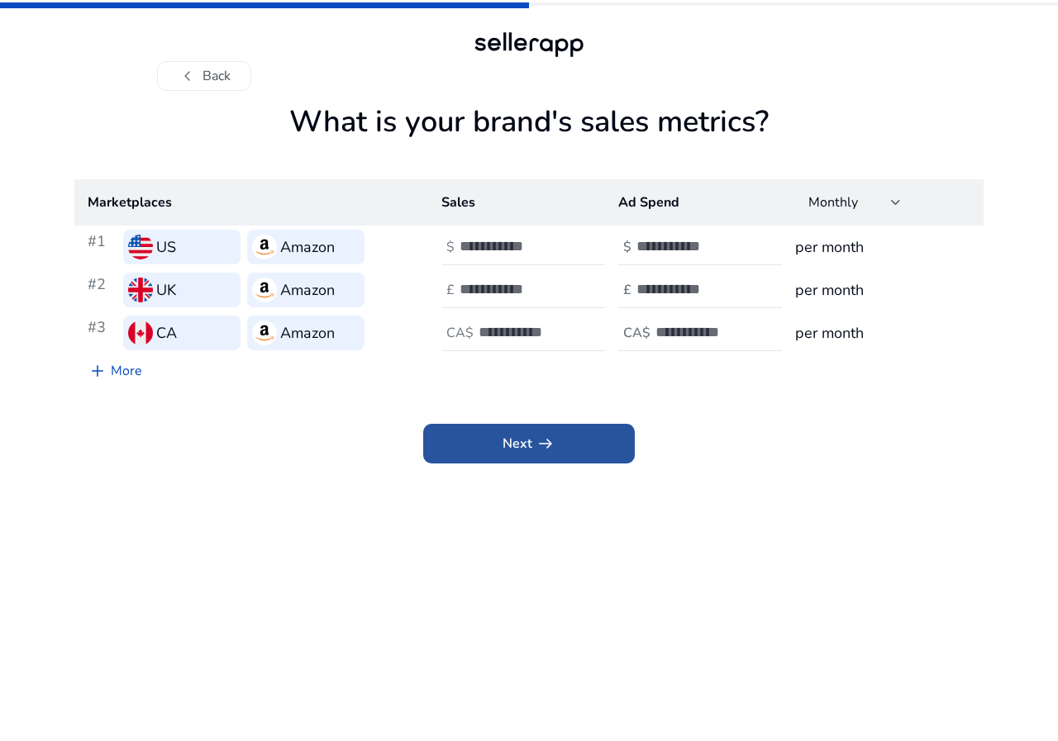
click at [558, 443] on span at bounding box center [529, 444] width 212 height 40
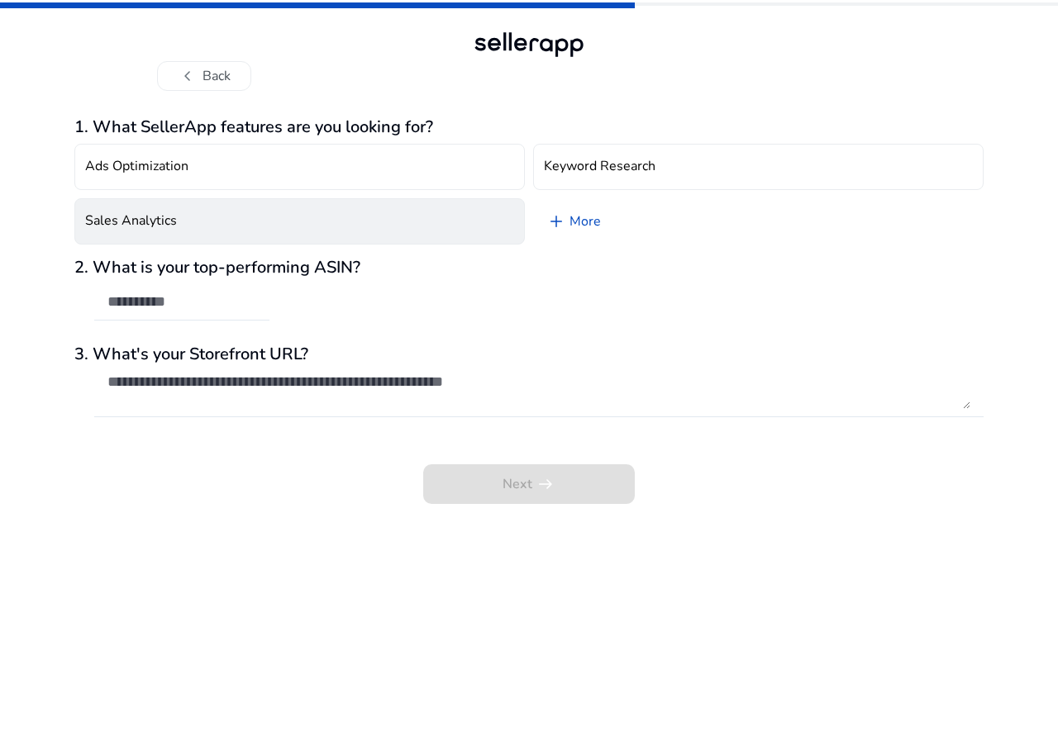
click at [277, 233] on button "Sales Analytics" at bounding box center [299, 221] width 450 height 46
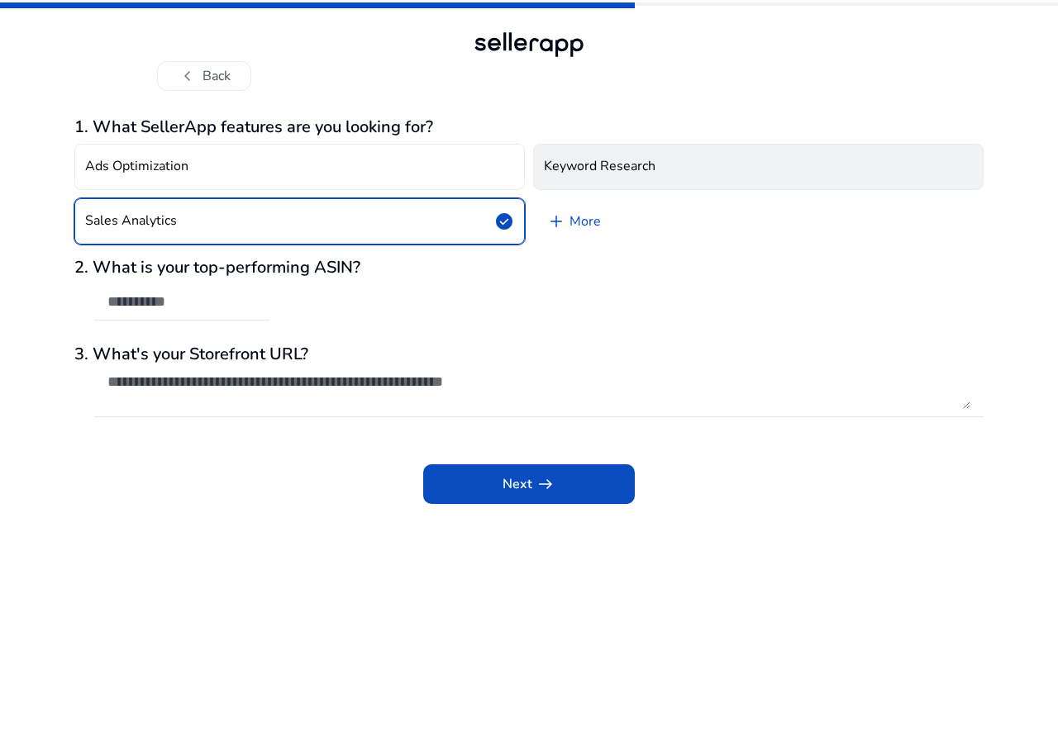
click at [588, 173] on h4 "Keyword Research" at bounding box center [600, 167] width 112 height 16
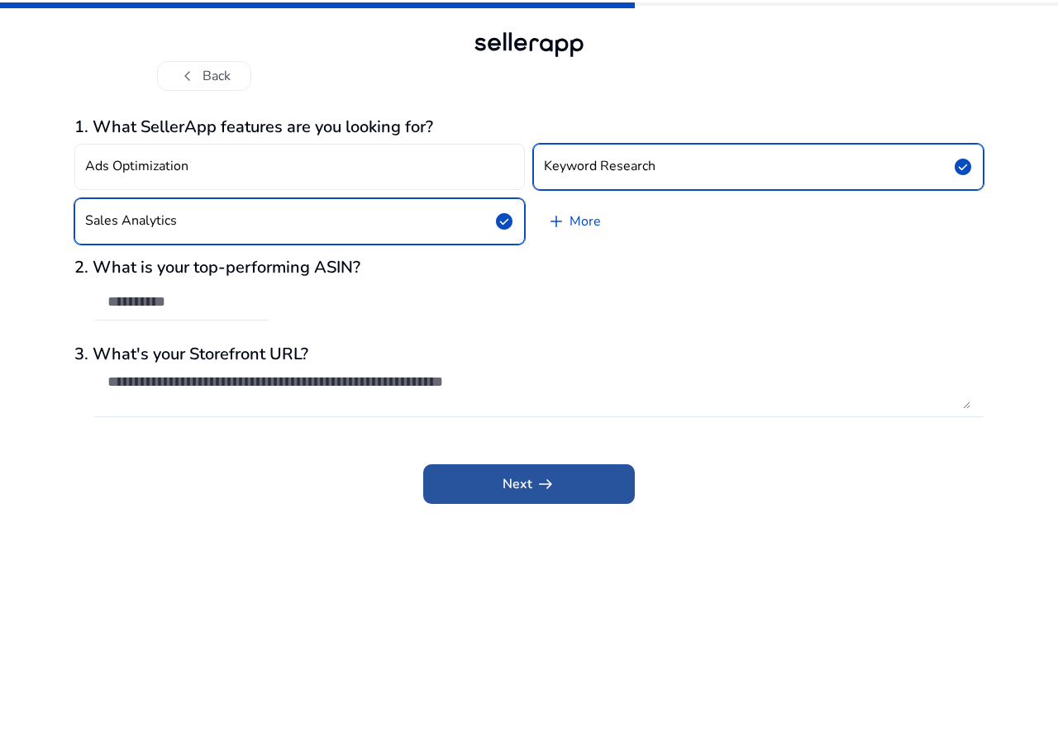
click at [480, 490] on span at bounding box center [529, 484] width 212 height 40
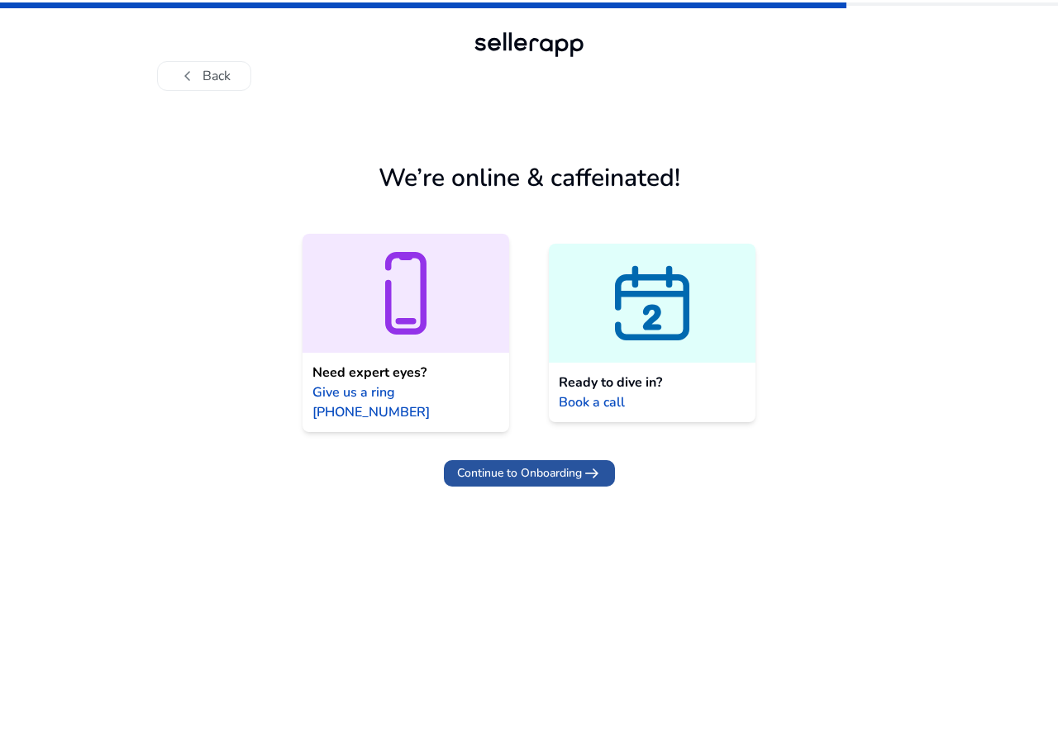
click at [492, 464] on span "Continue to Onboarding" at bounding box center [519, 472] width 125 height 17
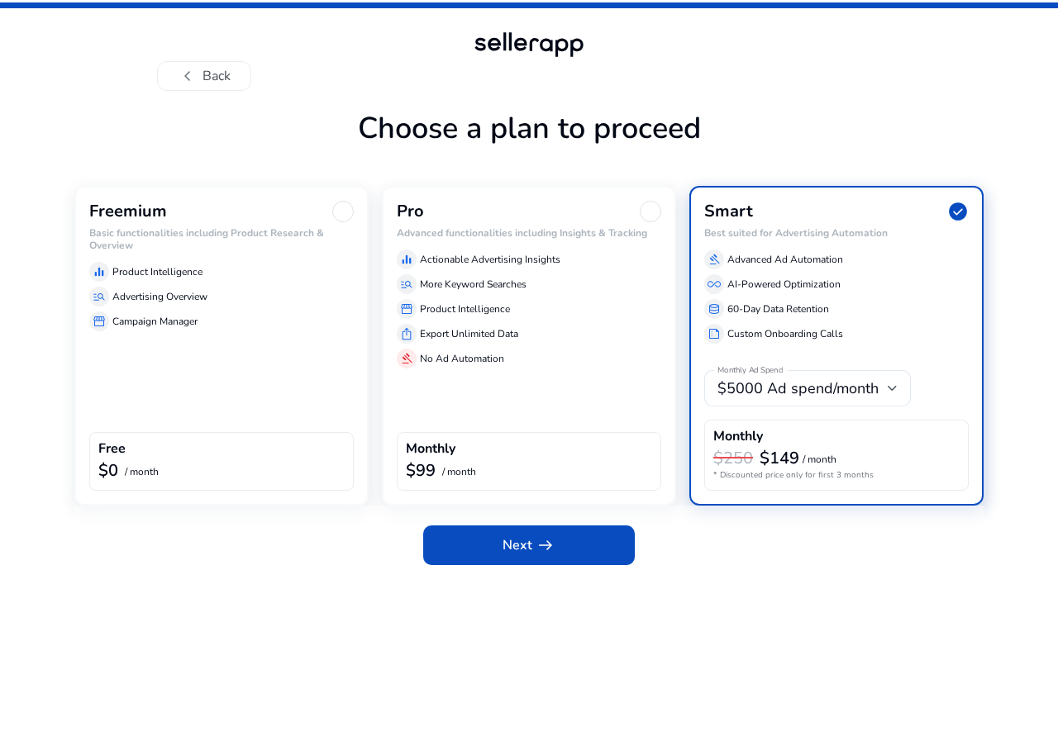
click at [244, 443] on div "Free" at bounding box center [221, 450] width 246 height 19
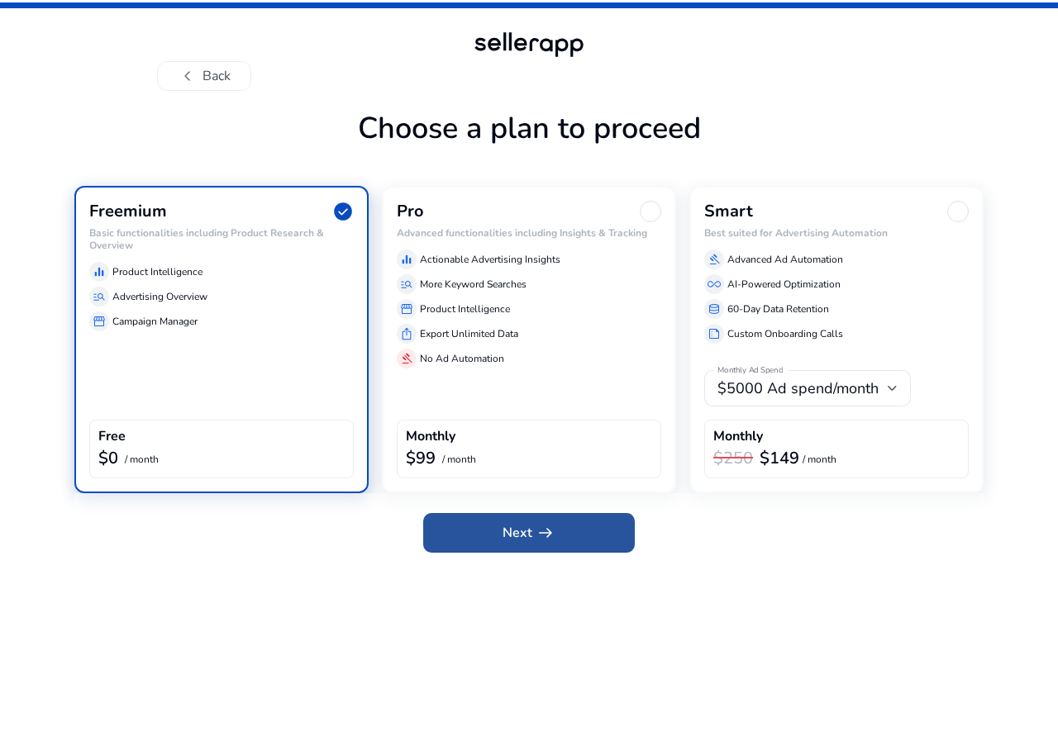
click at [450, 539] on span at bounding box center [529, 533] width 212 height 40
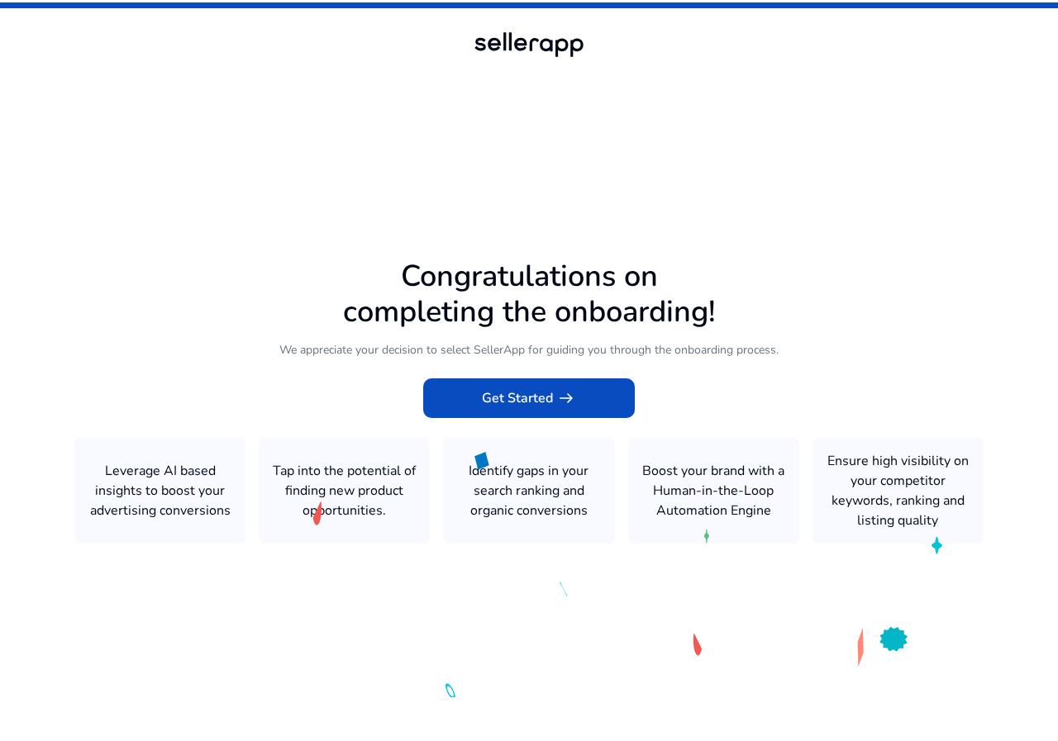
click at [169, 472] on icon at bounding box center [529, 367] width 1058 height 734
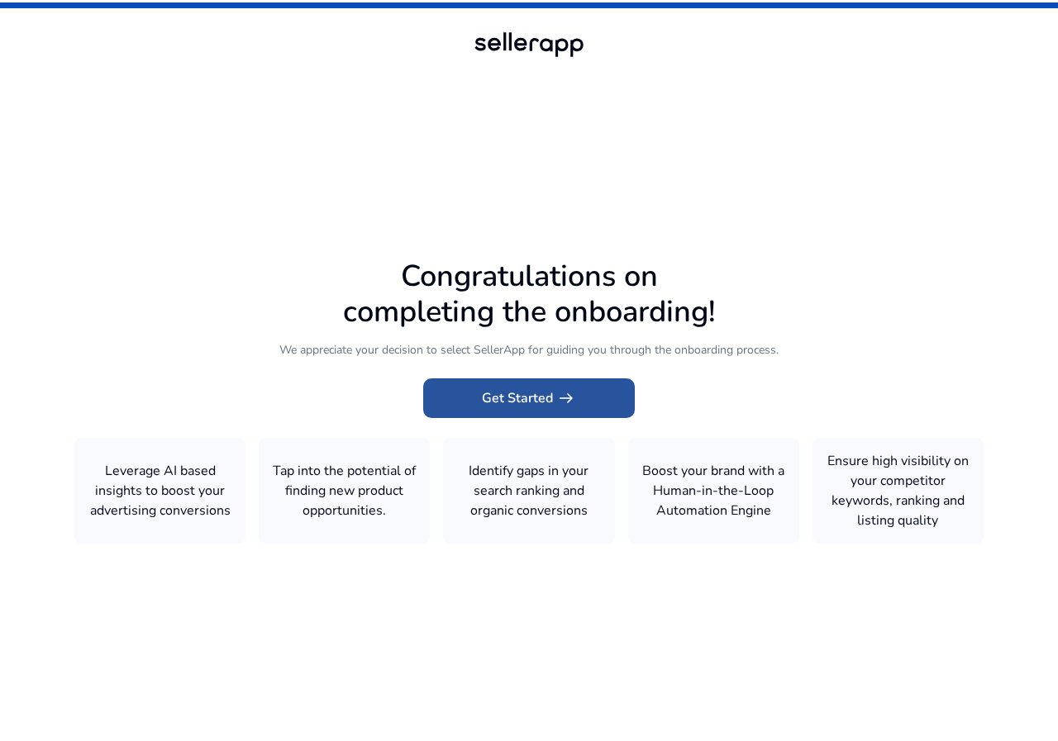
click at [473, 412] on span at bounding box center [529, 398] width 212 height 40
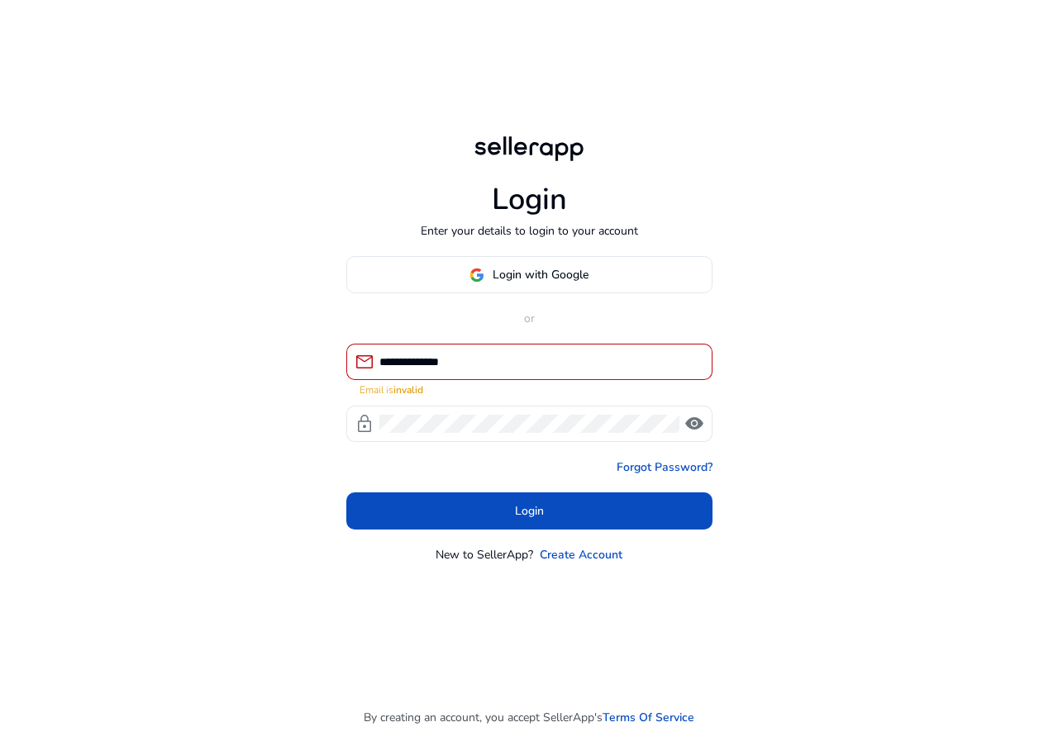
click at [482, 352] on div "**********" at bounding box center [539, 362] width 320 height 36
type input "*"
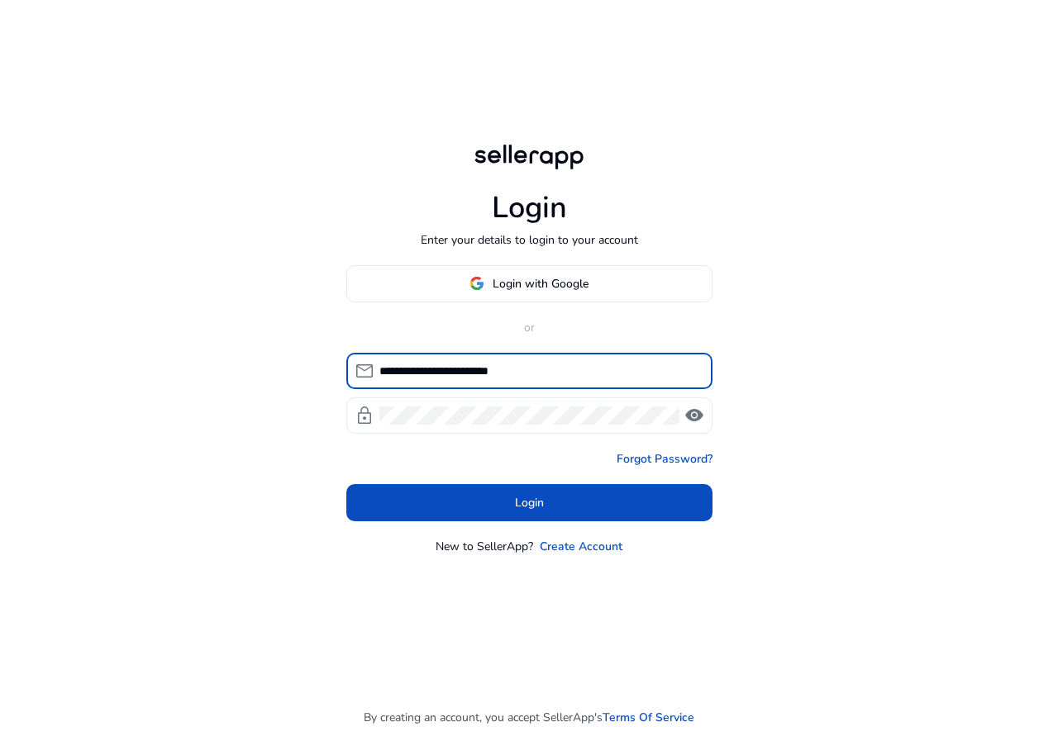
type input "**********"
click at [690, 412] on span "visibility" at bounding box center [694, 416] width 20 height 20
click at [689, 413] on span "visibility" at bounding box center [694, 416] width 20 height 20
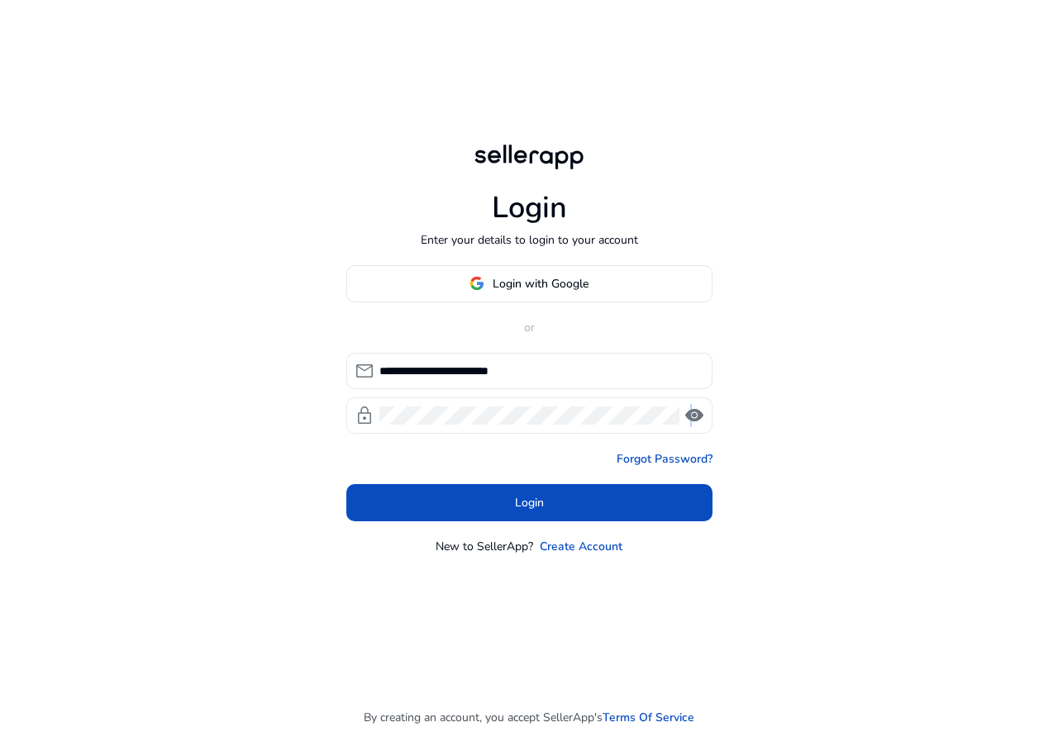
click at [687, 415] on span "visibility" at bounding box center [694, 416] width 20 height 20
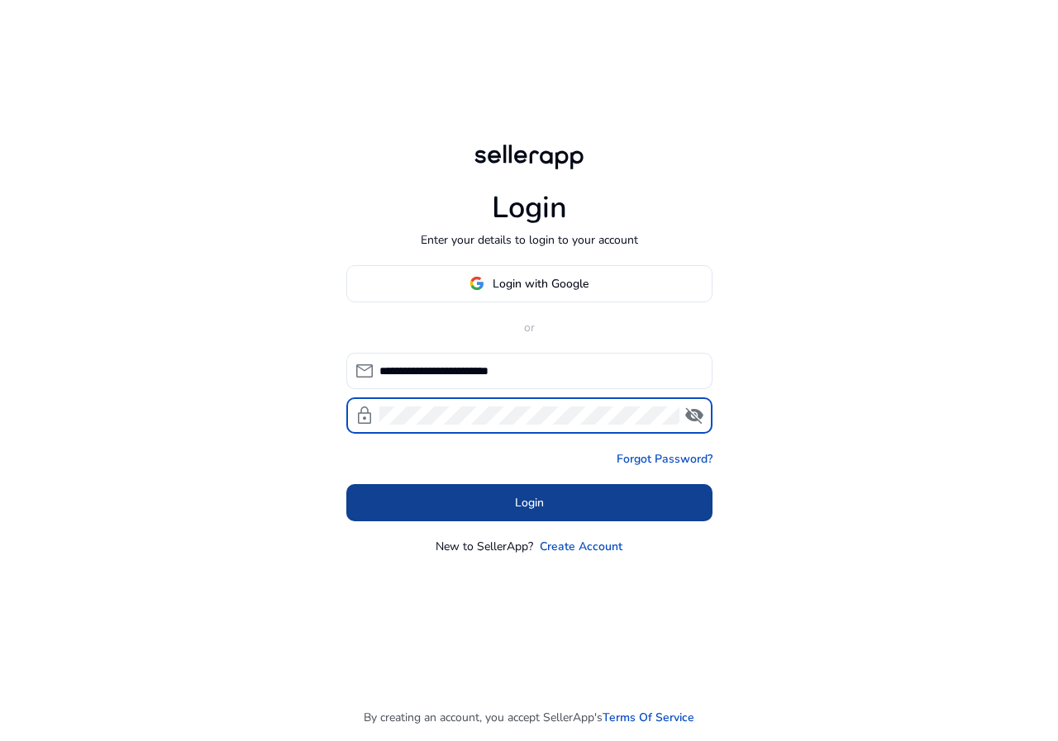
click at [600, 503] on span at bounding box center [529, 503] width 366 height 40
